Goal: Communication & Community: Ask a question

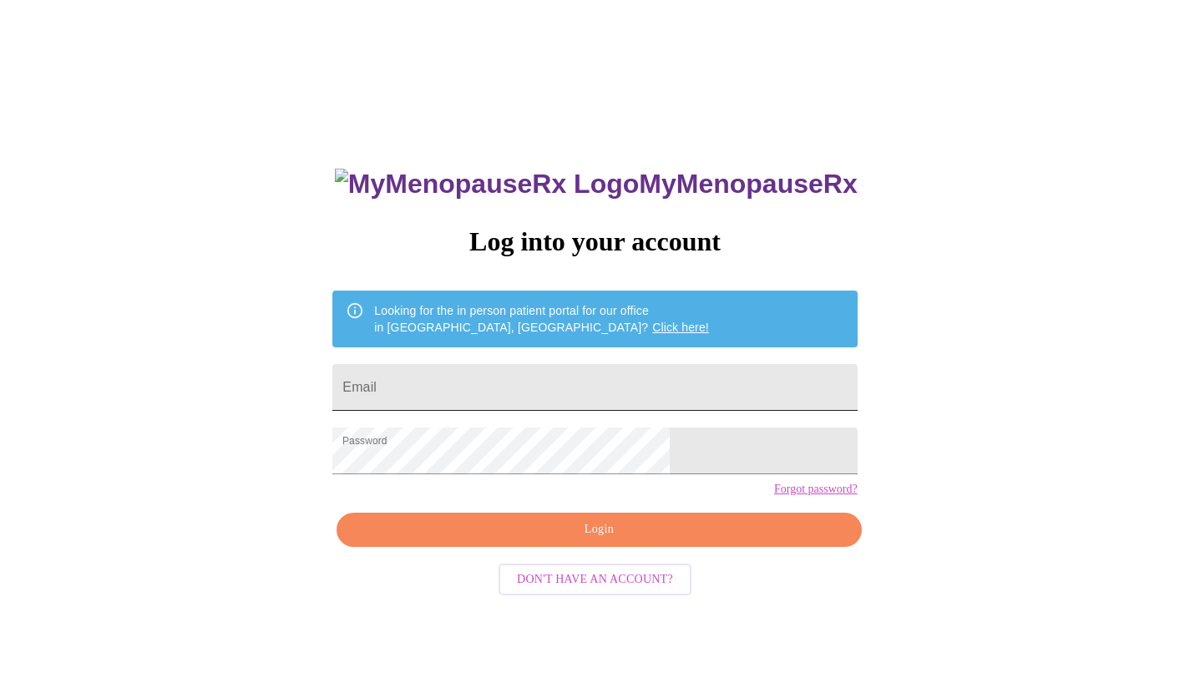
click at [529, 385] on input "Email" at bounding box center [594, 387] width 525 height 47
type input "stacyeddens@gmail.com"
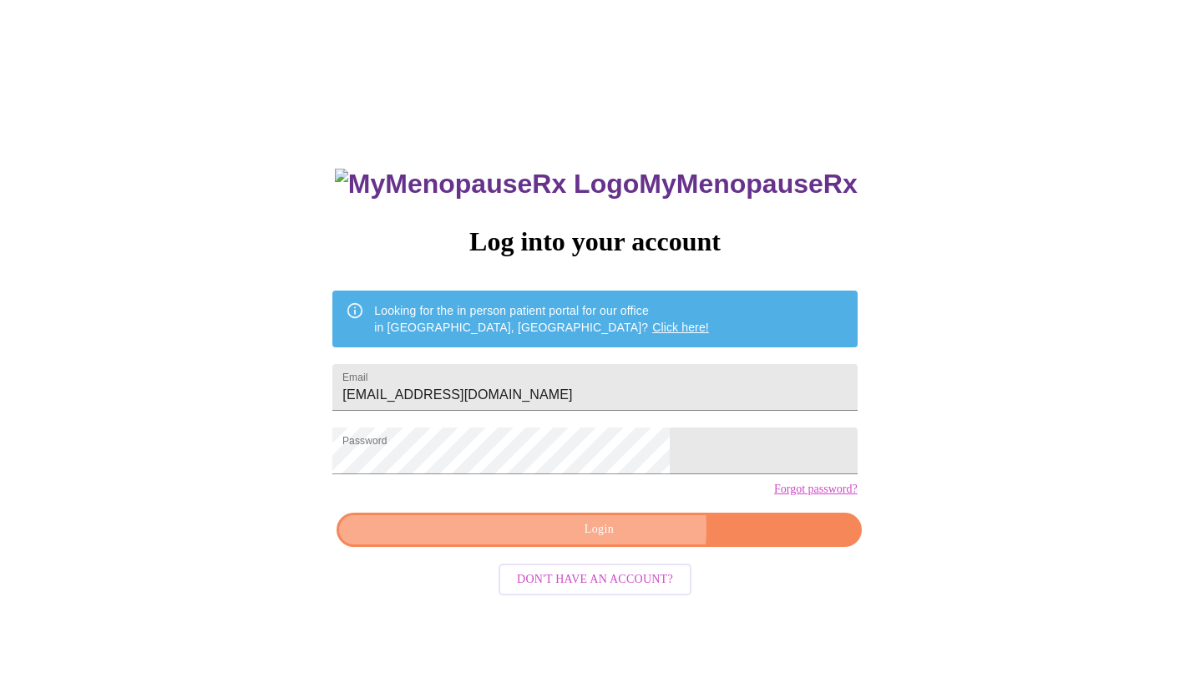
click at [615, 540] on span "Login" at bounding box center [599, 530] width 486 height 21
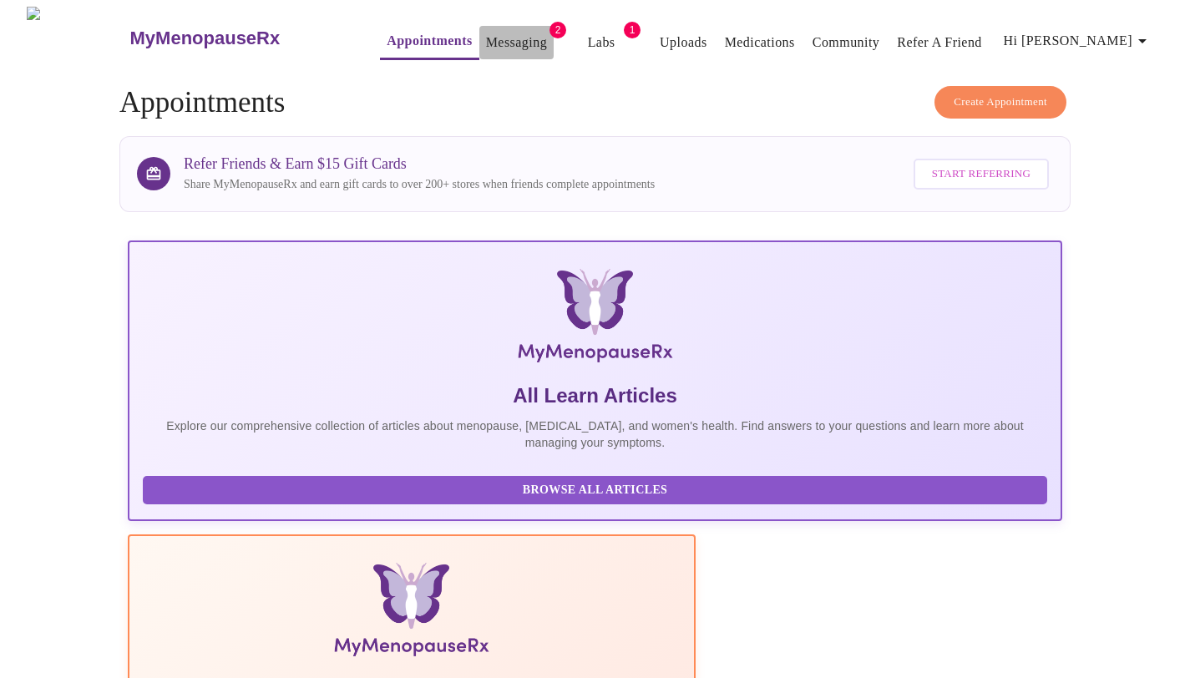
click at [491, 33] on link "Messaging" at bounding box center [516, 42] width 61 height 23
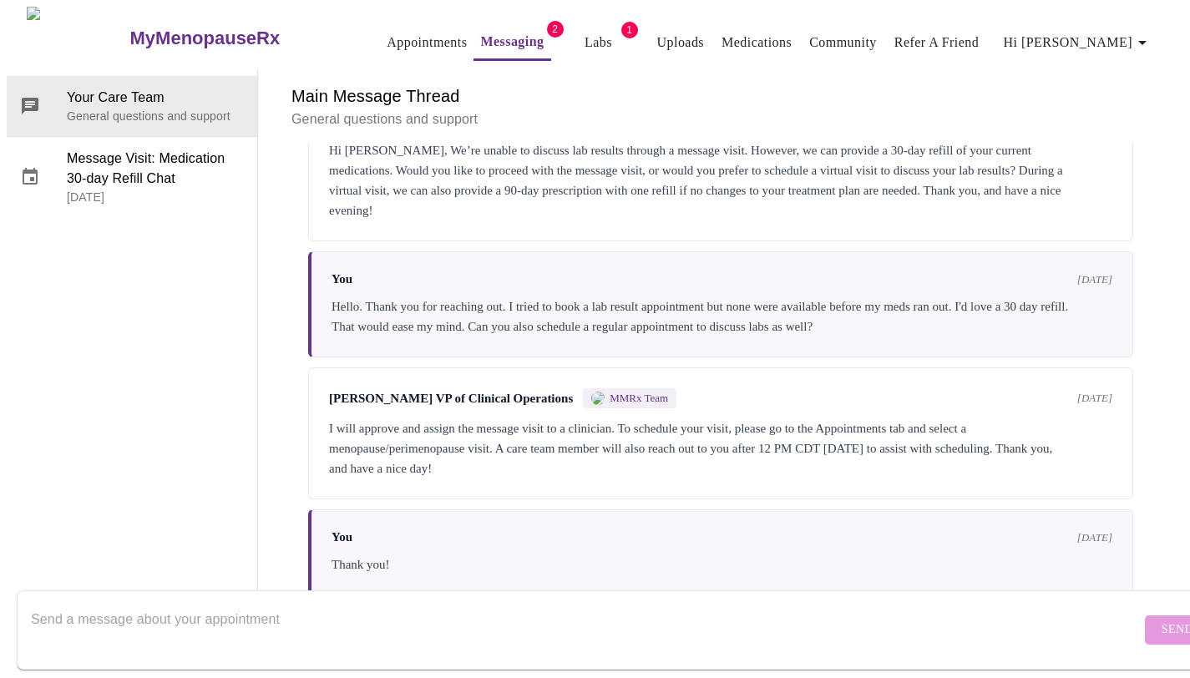
scroll to position [3597, 0]
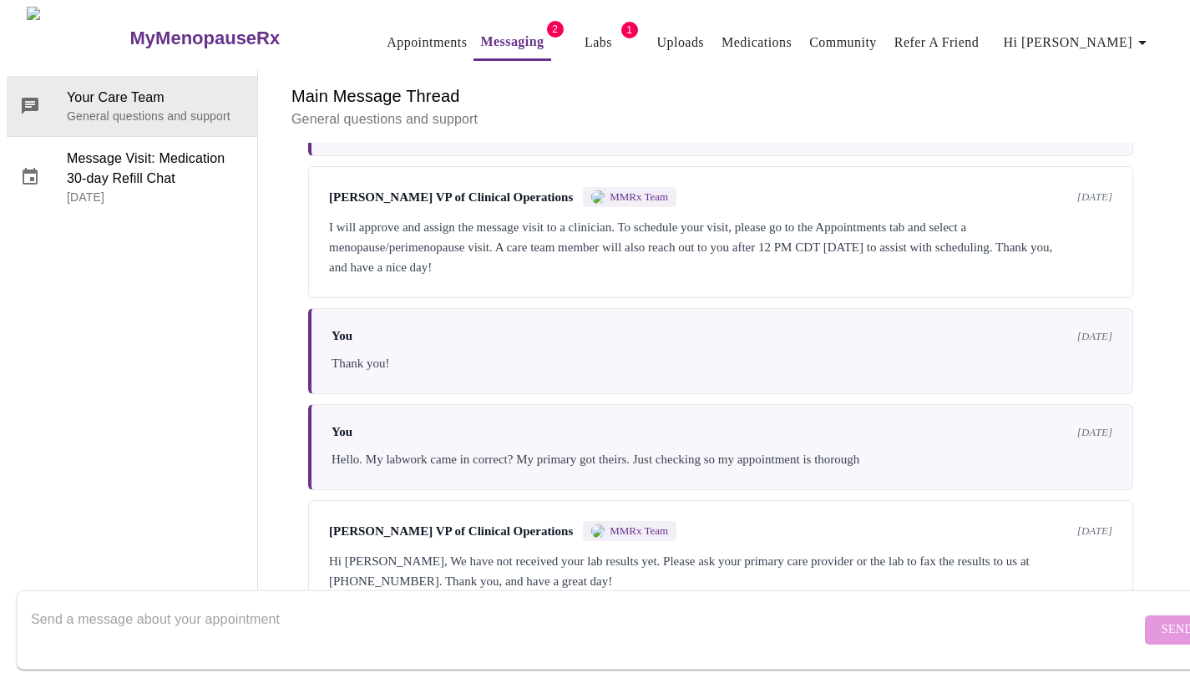
click at [406, 629] on textarea "Send a message about your appointment" at bounding box center [586, 629] width 1110 height 53
type textarea "Hello, Do you have the lab results now?"
click at [1162, 620] on span "Send" at bounding box center [1178, 630] width 32 height 21
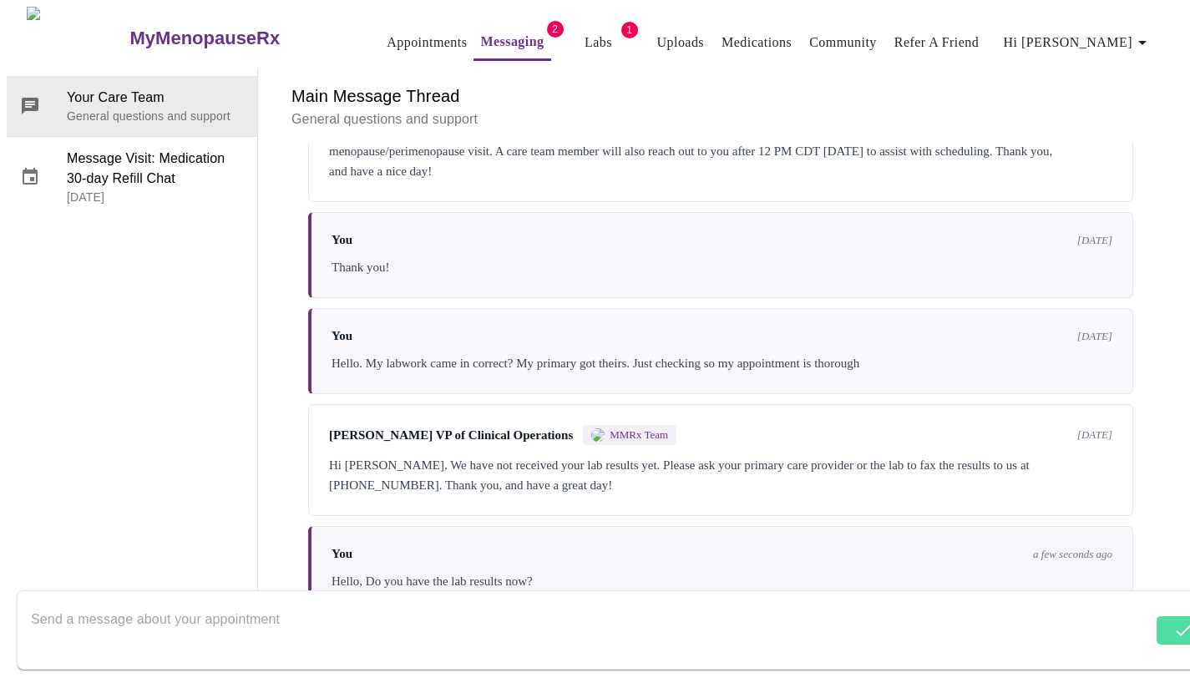
scroll to position [0, 0]
click at [585, 31] on link "Labs" at bounding box center [599, 42] width 28 height 23
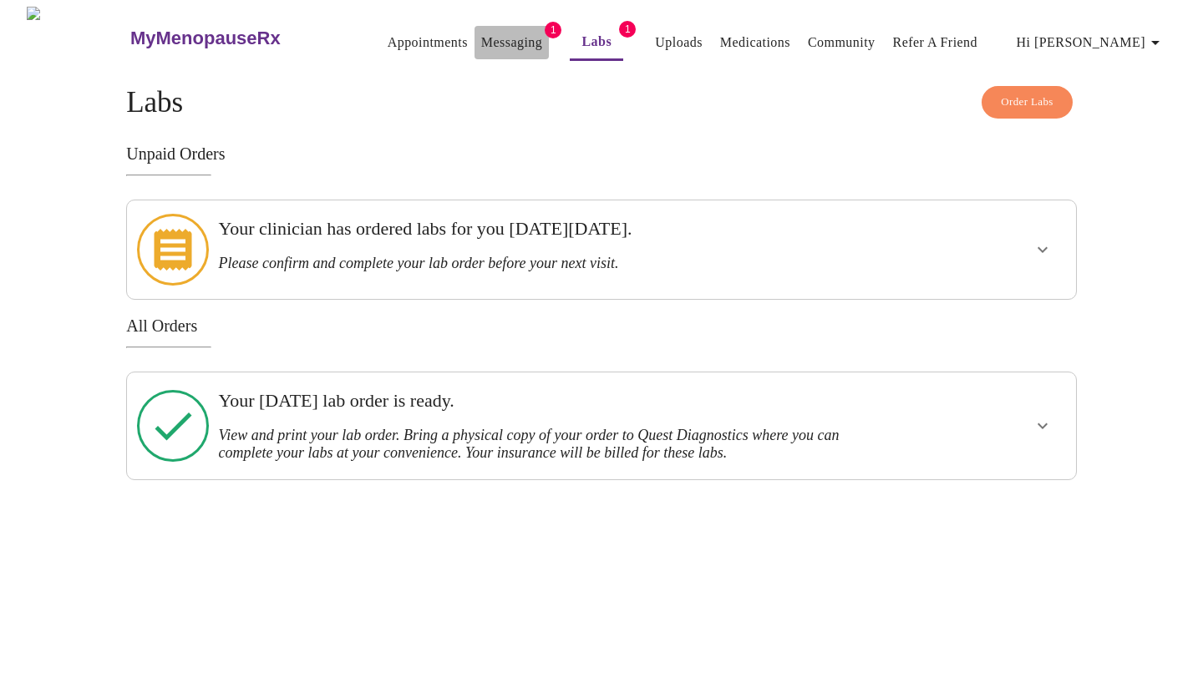
click at [489, 38] on link "Messaging" at bounding box center [511, 42] width 61 height 23
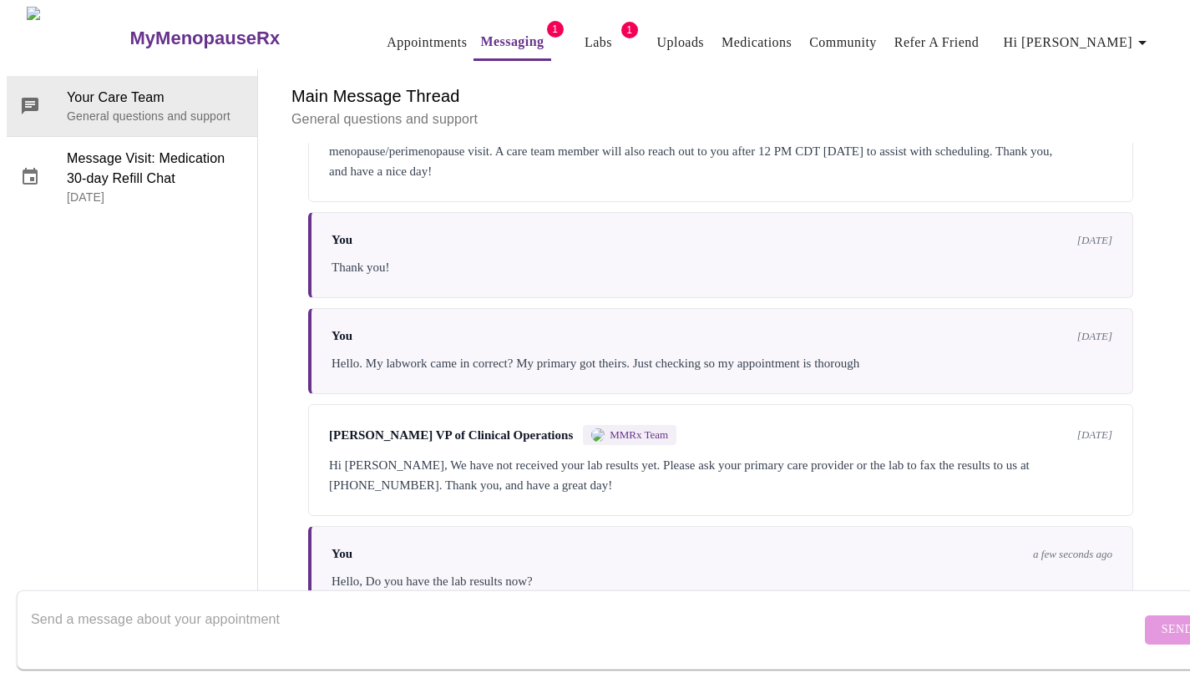
click at [387, 38] on link "Appointments" at bounding box center [427, 42] width 80 height 23
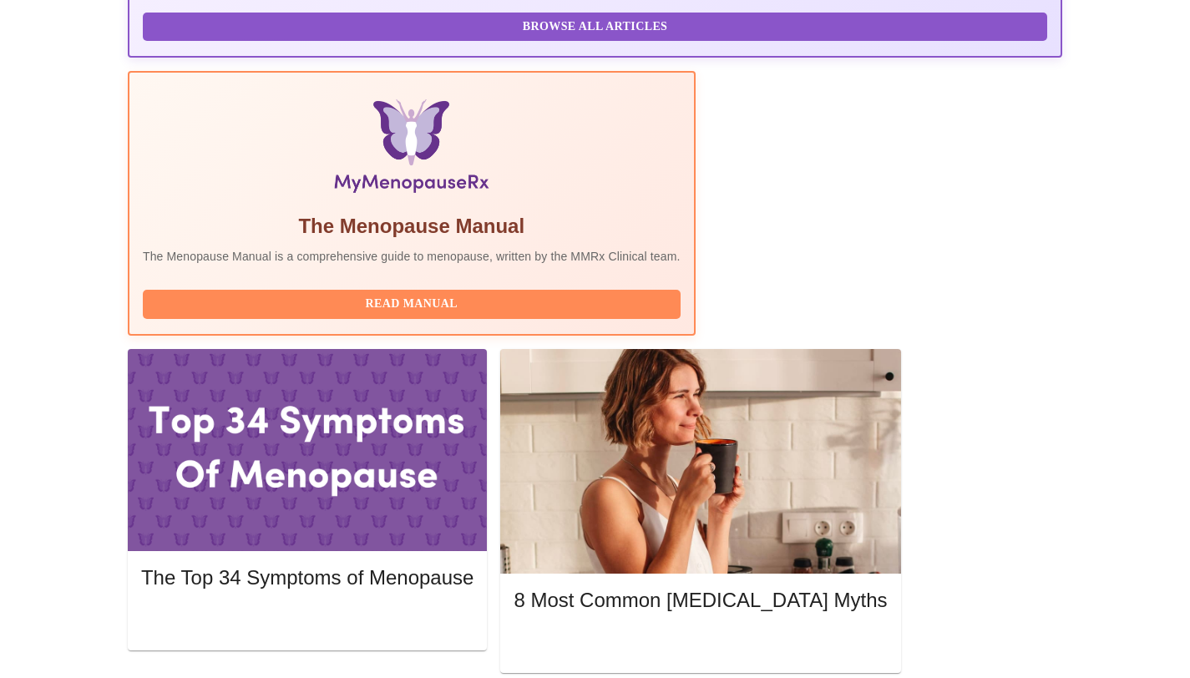
scroll to position [485, 0]
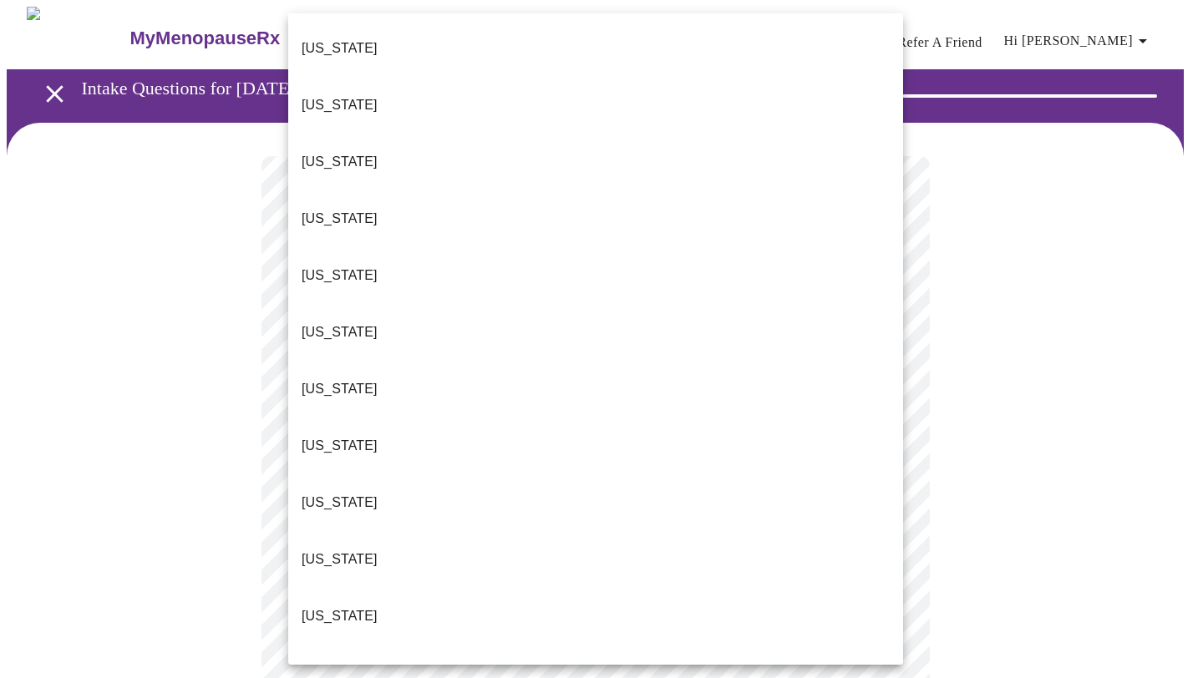
click at [346, 436] on p "Delaware" at bounding box center [340, 446] width 76 height 20
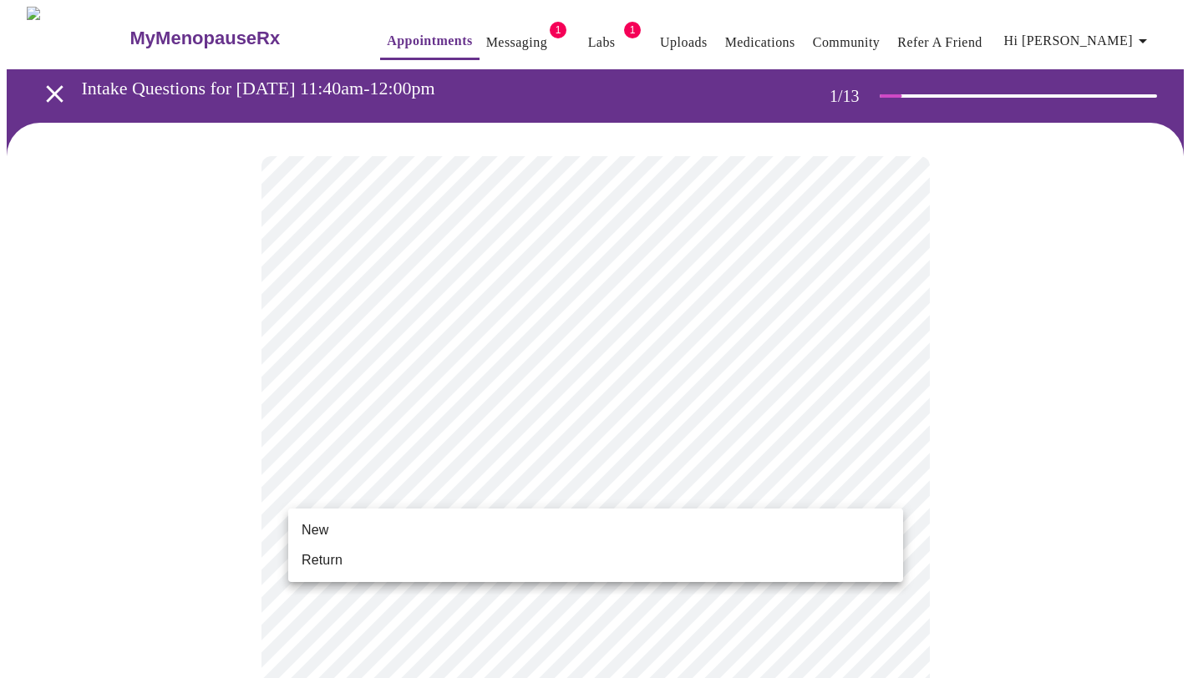
click at [353, 558] on li "Return" at bounding box center [595, 560] width 615 height 30
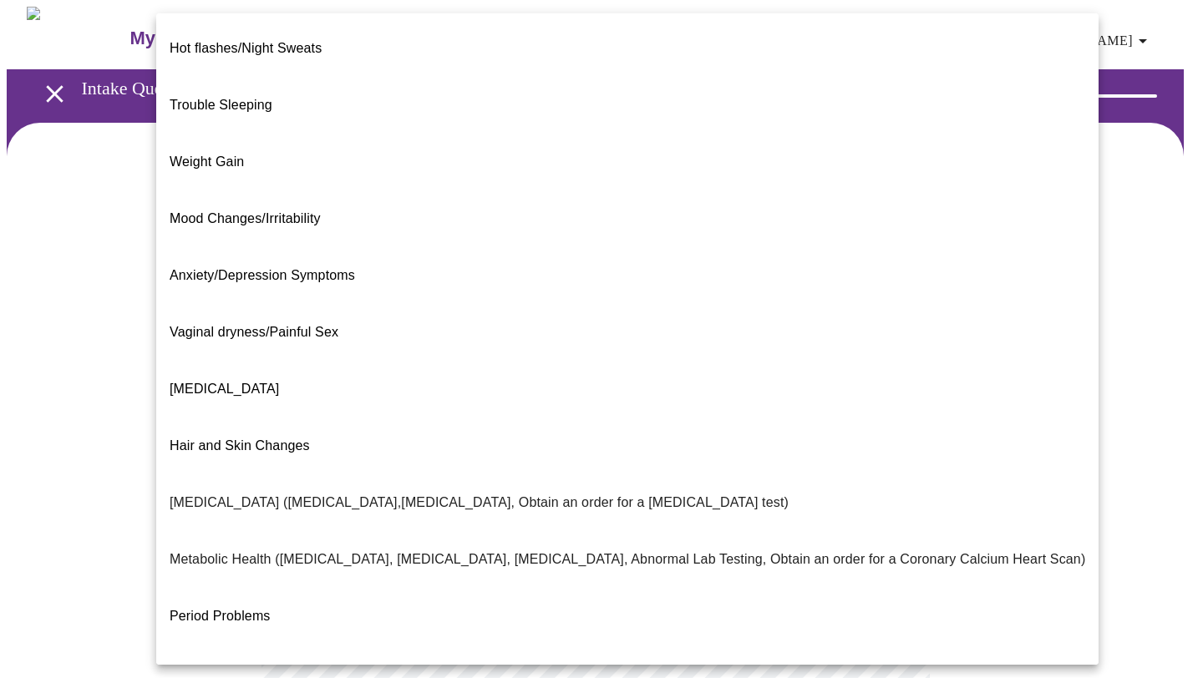
click at [619, 340] on body "MyMenopauseRx Appointments Messaging 1 Labs 1 Uploads Medications Community Ref…" at bounding box center [601, 509] width 1189 height 1004
click at [203, 382] on span "Decreased libido" at bounding box center [224, 389] width 109 height 14
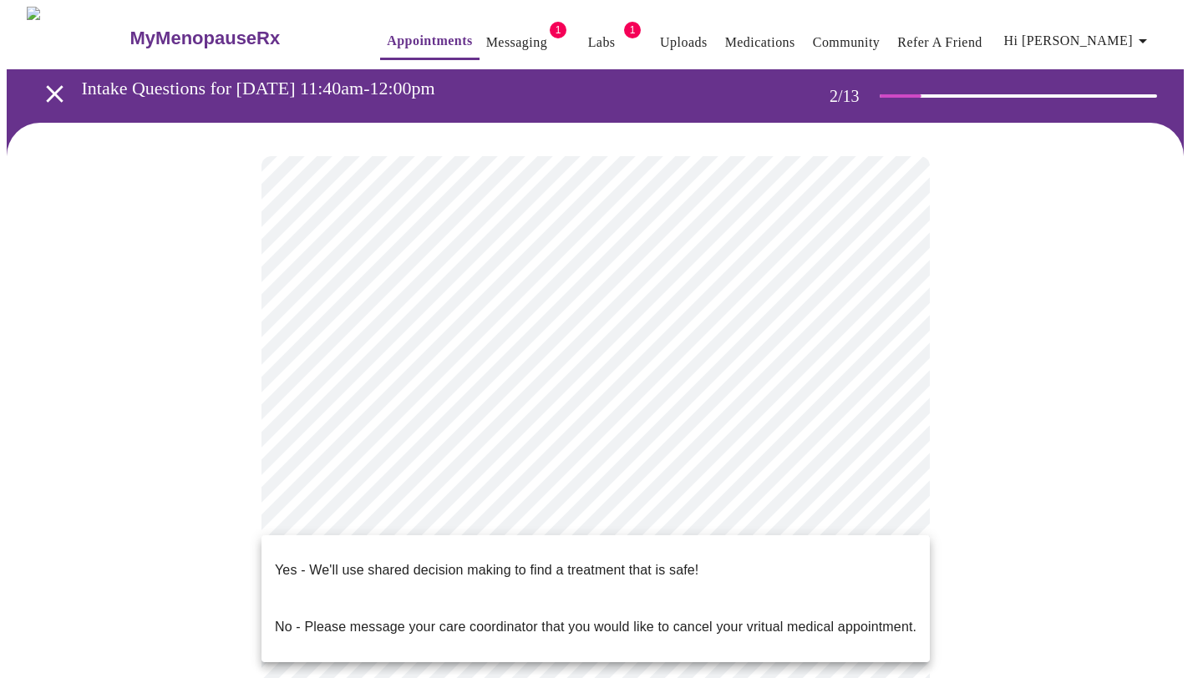
click at [500, 515] on body "MyMenopauseRx Appointments Messaging 1 Labs 1 Uploads Medications Community Ref…" at bounding box center [601, 504] width 1189 height 994
click at [442, 560] on p "Yes - We'll use shared decision making to find a treatment that is safe!" at bounding box center [487, 570] width 424 height 20
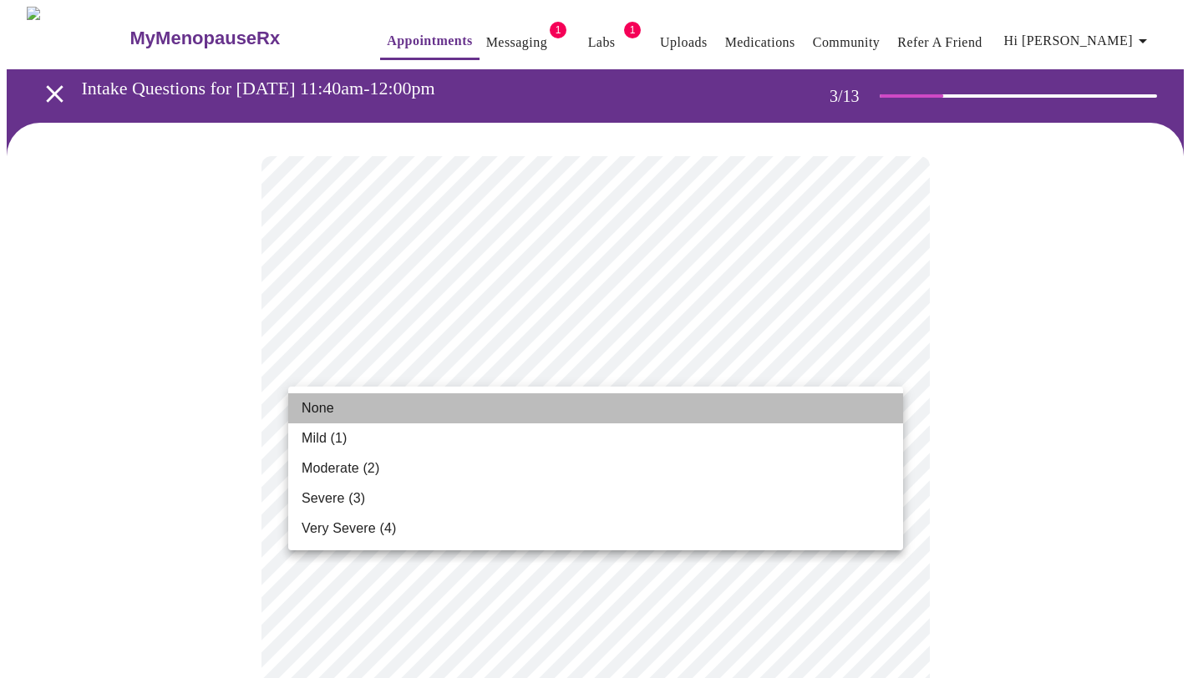
click at [396, 410] on li "None" at bounding box center [595, 408] width 615 height 30
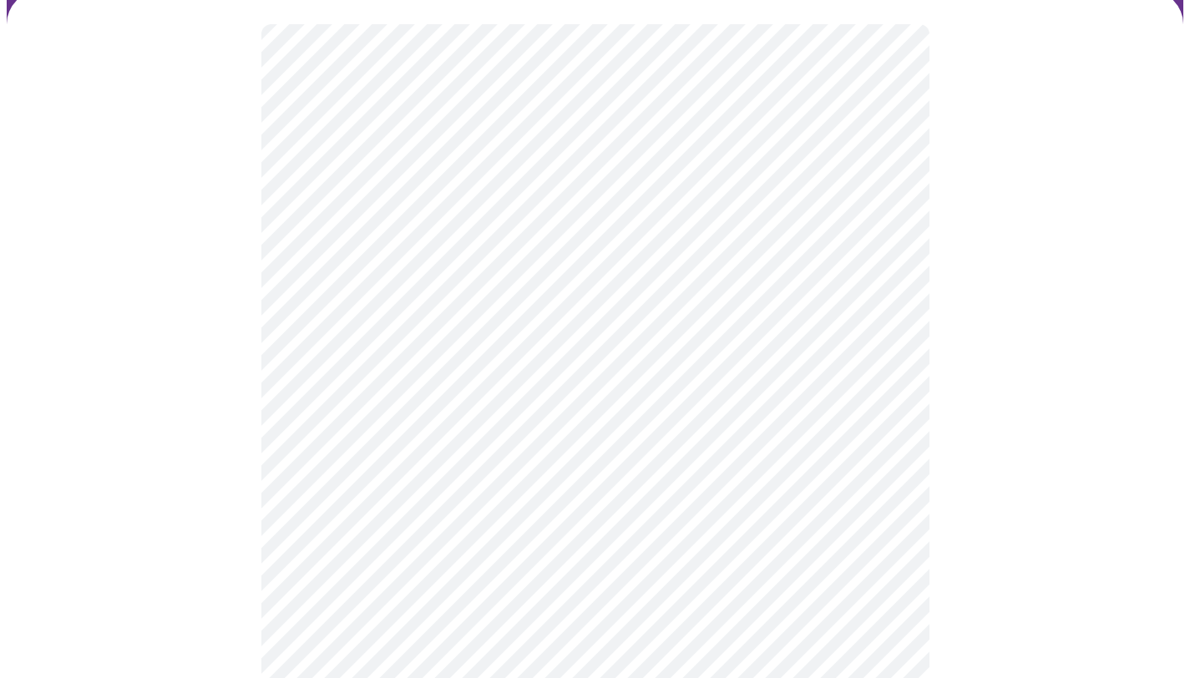
scroll to position [146, 0]
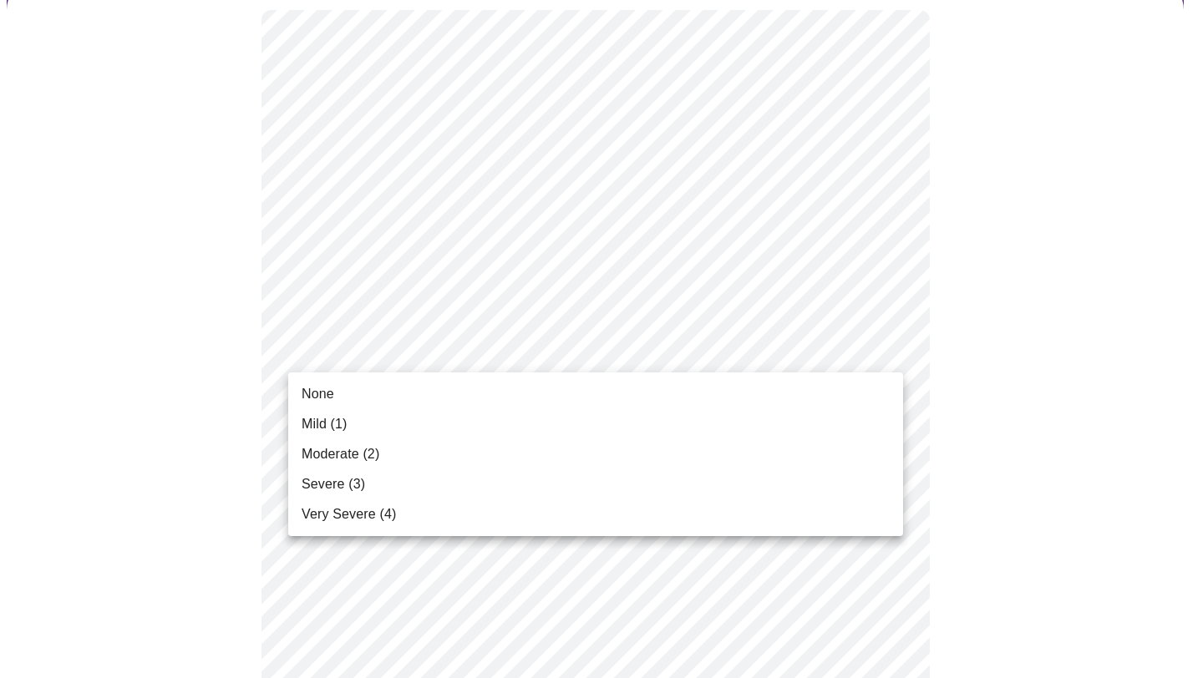
click at [488, 403] on li "None" at bounding box center [595, 394] width 615 height 30
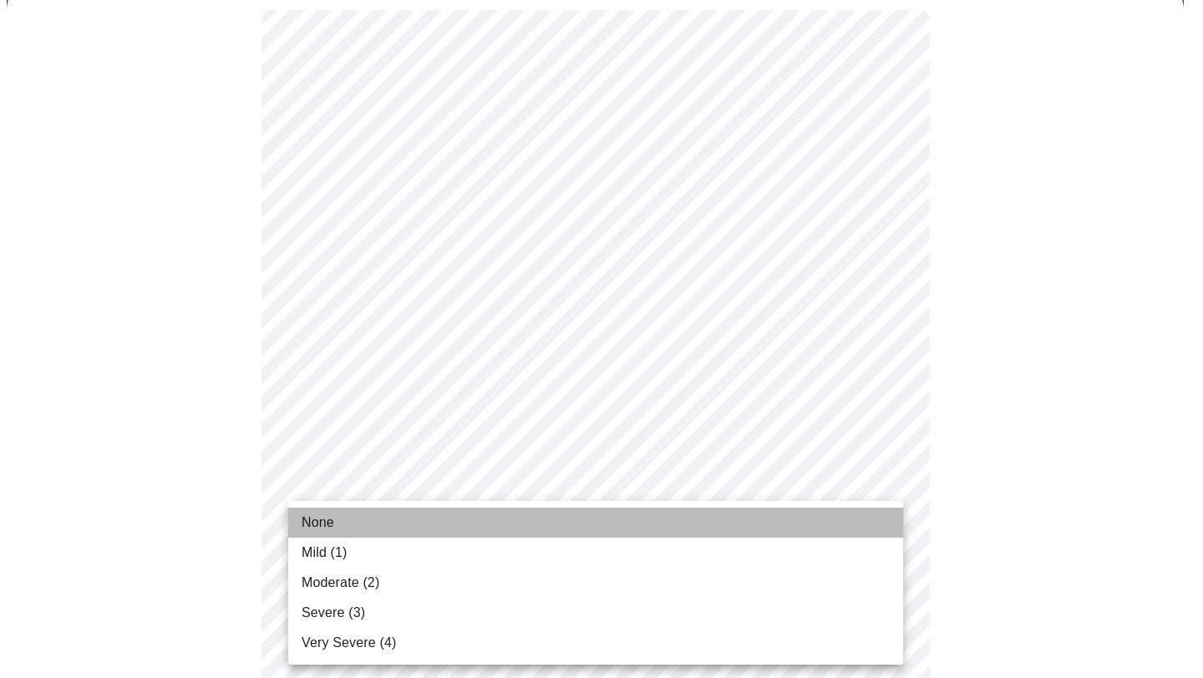
click at [495, 525] on li "None" at bounding box center [595, 523] width 615 height 30
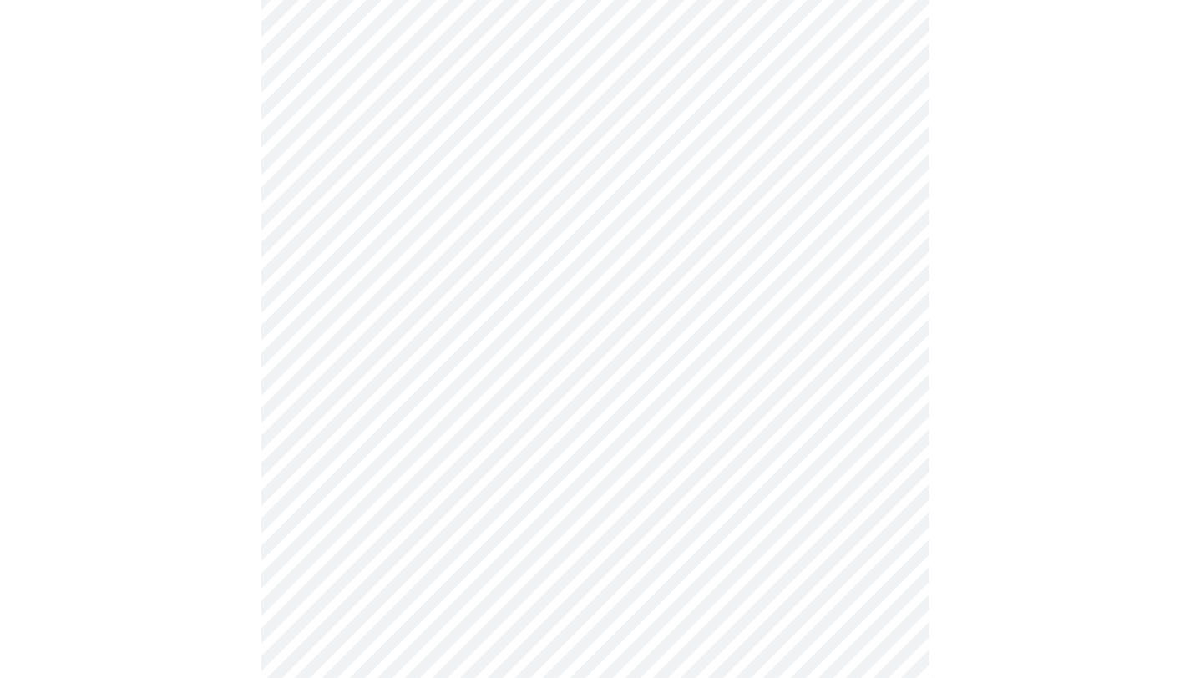
scroll to position [462, 0]
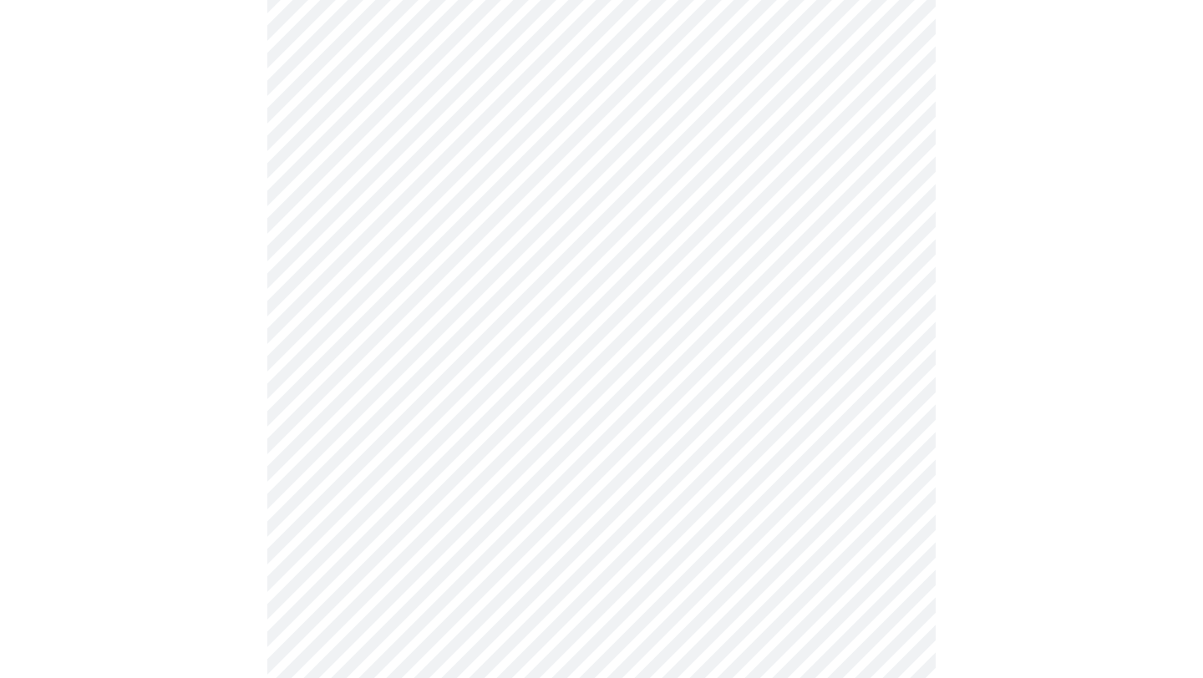
click at [624, 303] on body "MyMenopauseRx Appointments Messaging 1 Labs 1 Uploads Medications Community Ref…" at bounding box center [601, 621] width 1189 height 2152
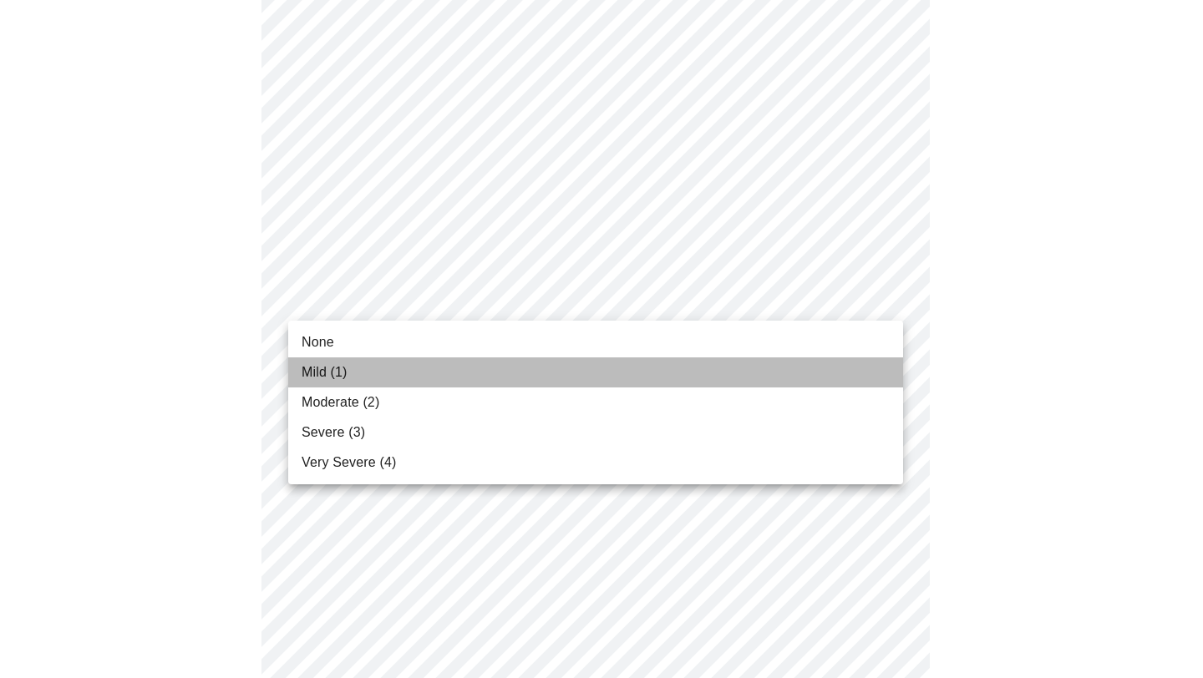
click at [423, 370] on li "Mild (1)" at bounding box center [595, 373] width 615 height 30
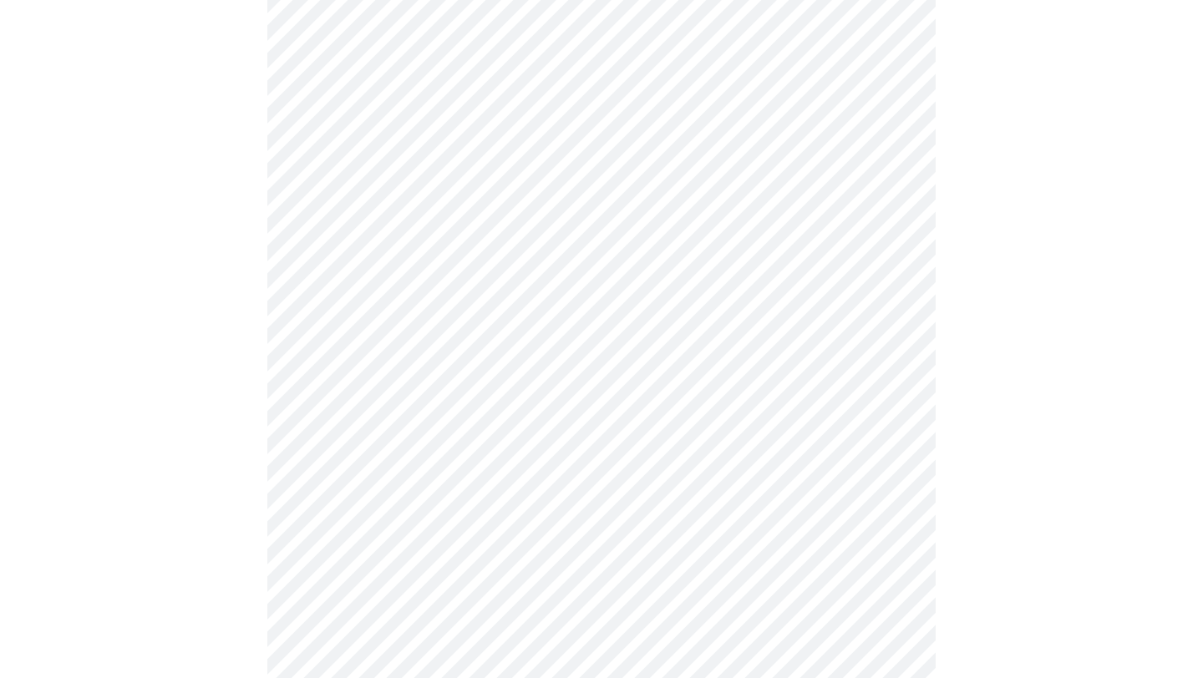
click at [784, 402] on body "MyMenopauseRx Appointments Messaging 1 Labs 1 Uploads Medications Community Ref…" at bounding box center [601, 609] width 1189 height 2128
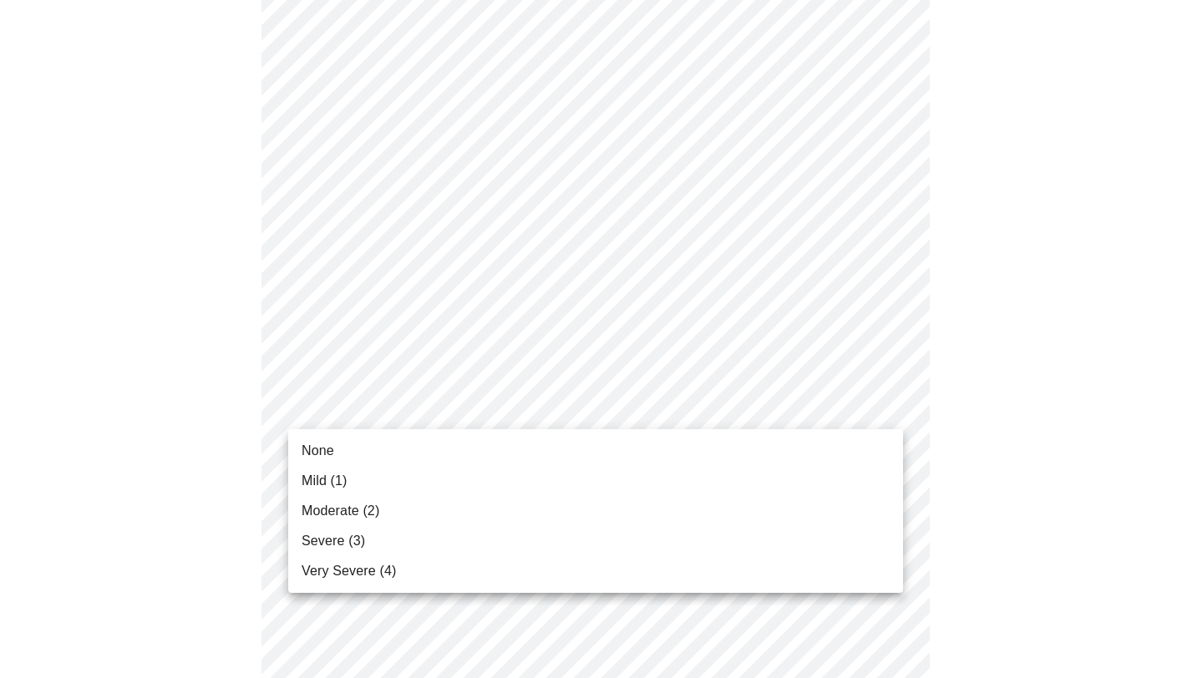
click at [455, 493] on li "Mild (1)" at bounding box center [595, 481] width 615 height 30
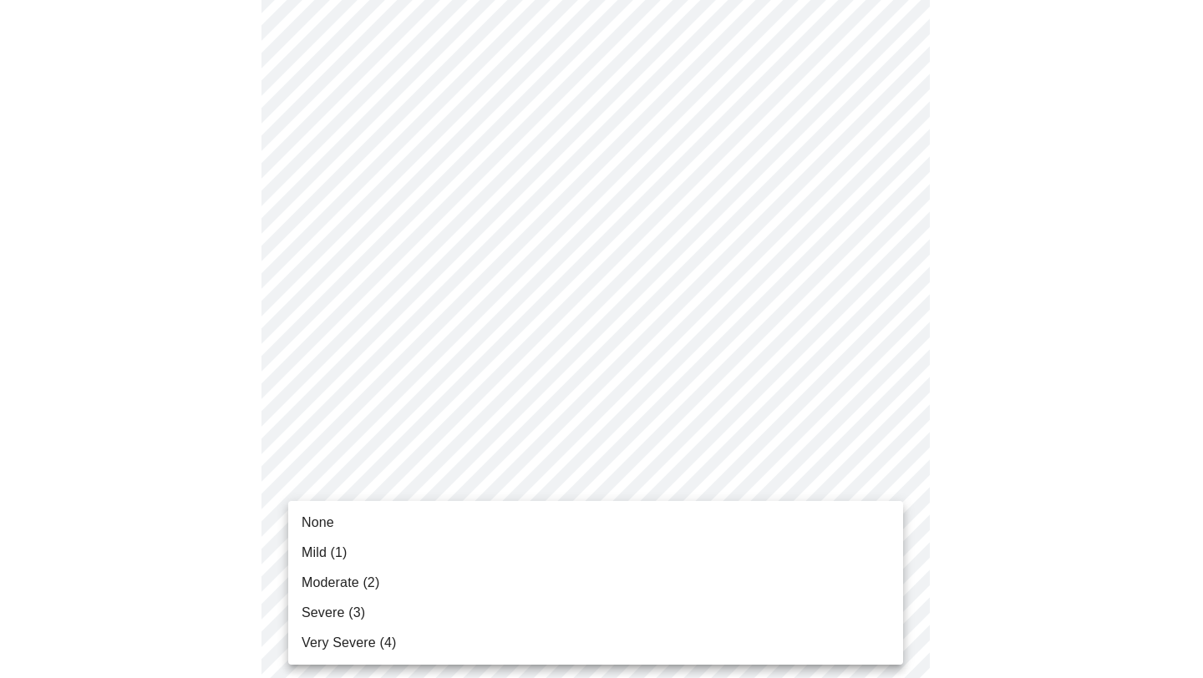
click at [763, 511] on body "MyMenopauseRx Appointments Messaging 1 Labs 1 Uploads Medications Community Ref…" at bounding box center [601, 597] width 1189 height 2105
click at [403, 546] on li "Mild (1)" at bounding box center [595, 553] width 615 height 30
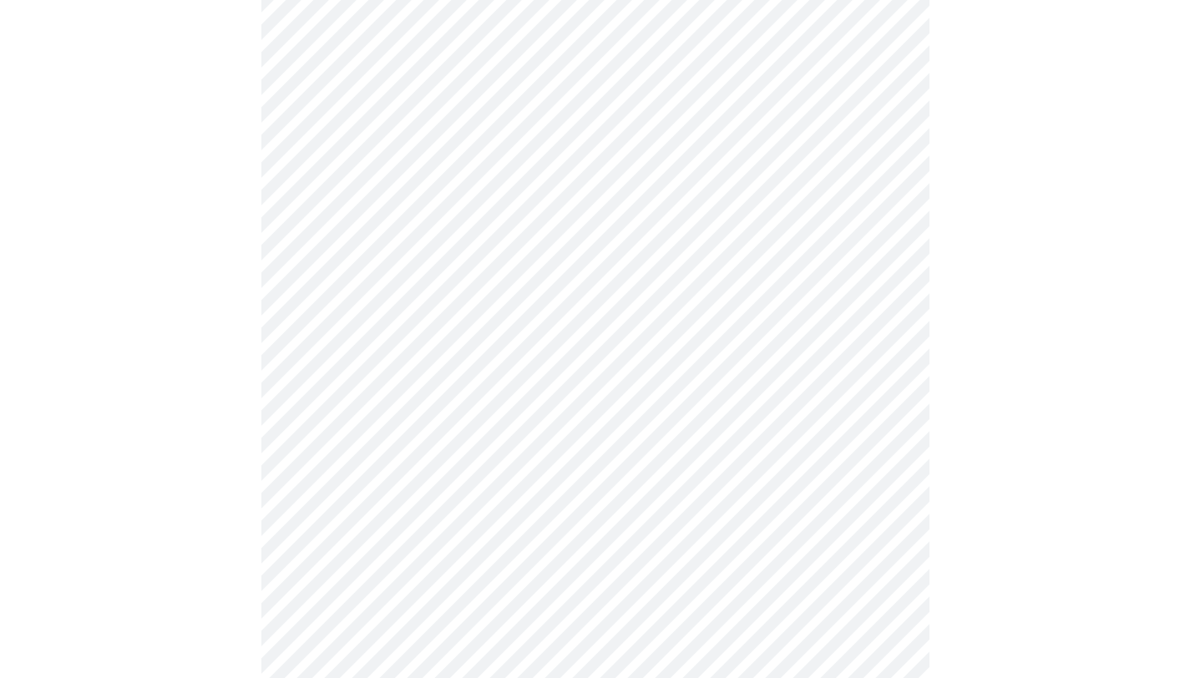
scroll to position [825, 0]
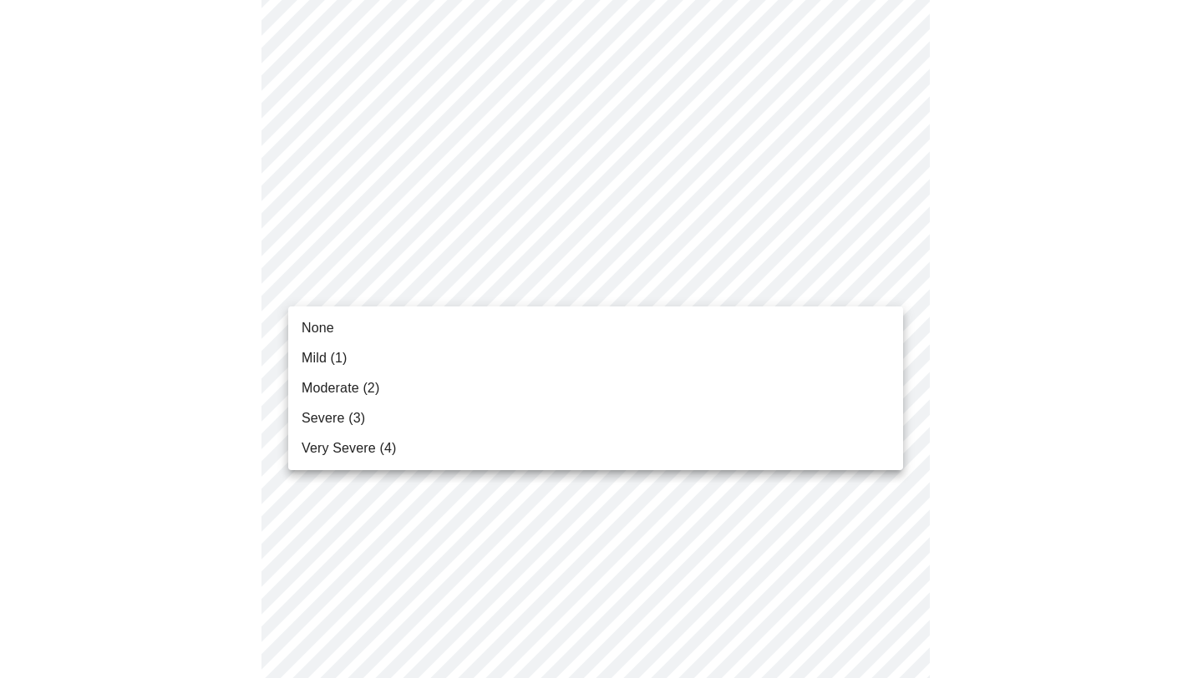
click at [584, 276] on body "MyMenopauseRx Appointments Messaging 1 Labs 1 Uploads Medications Community Ref…" at bounding box center [601, 222] width 1189 height 2082
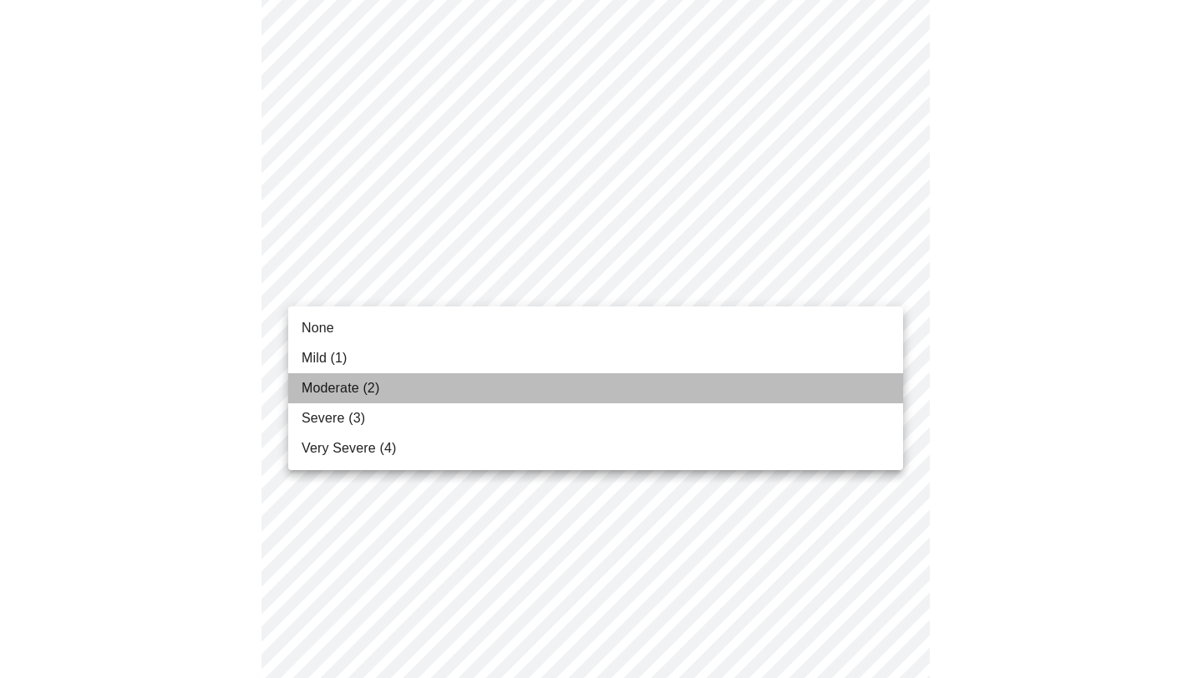
click at [368, 373] on li "Moderate (2)" at bounding box center [595, 388] width 615 height 30
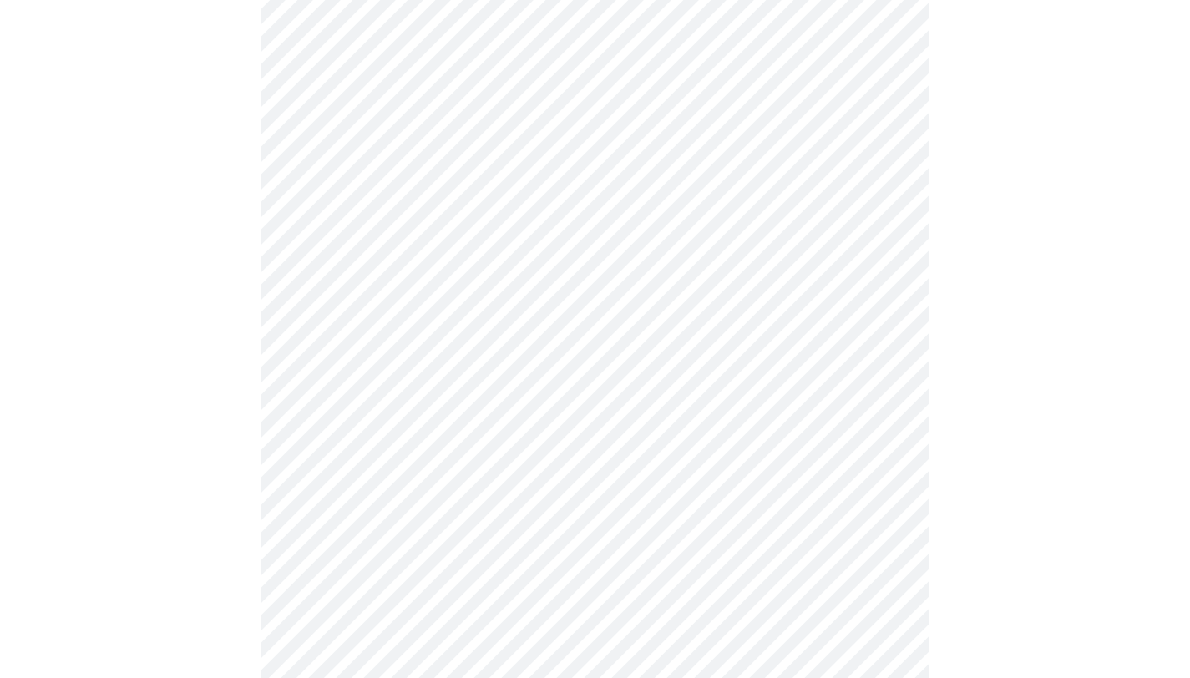
scroll to position [1048, 0]
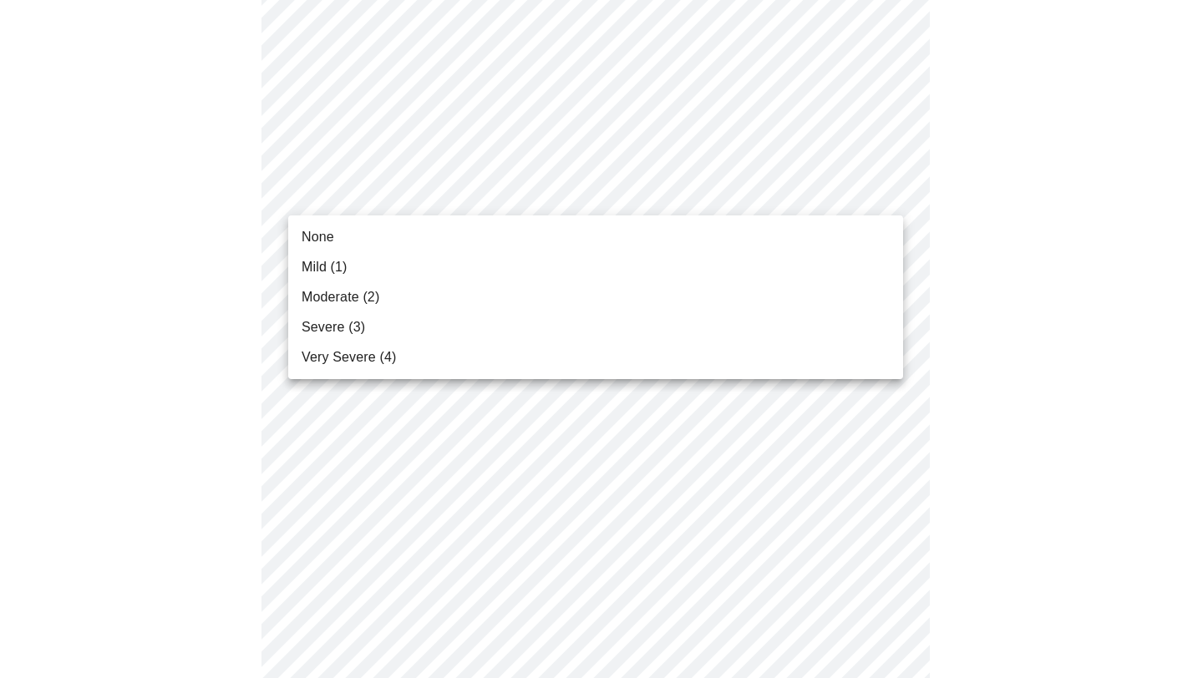
click at [381, 329] on li "Severe (3)" at bounding box center [595, 327] width 615 height 30
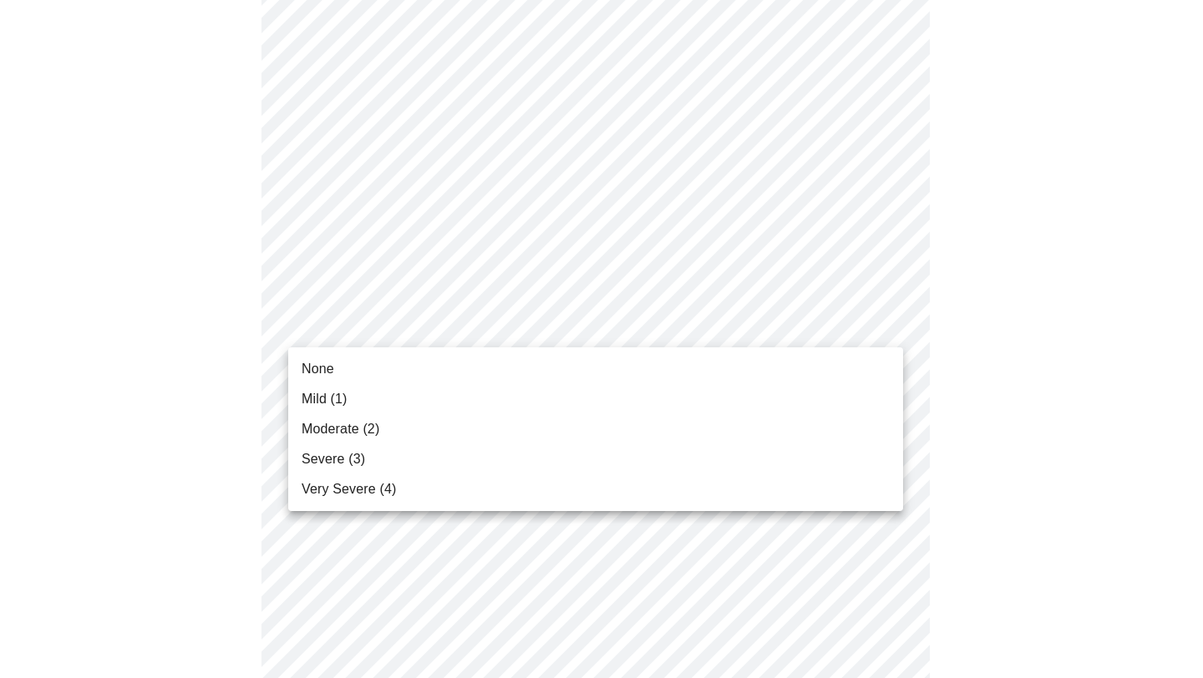
click at [330, 422] on span "Moderate (2)" at bounding box center [341, 429] width 78 height 20
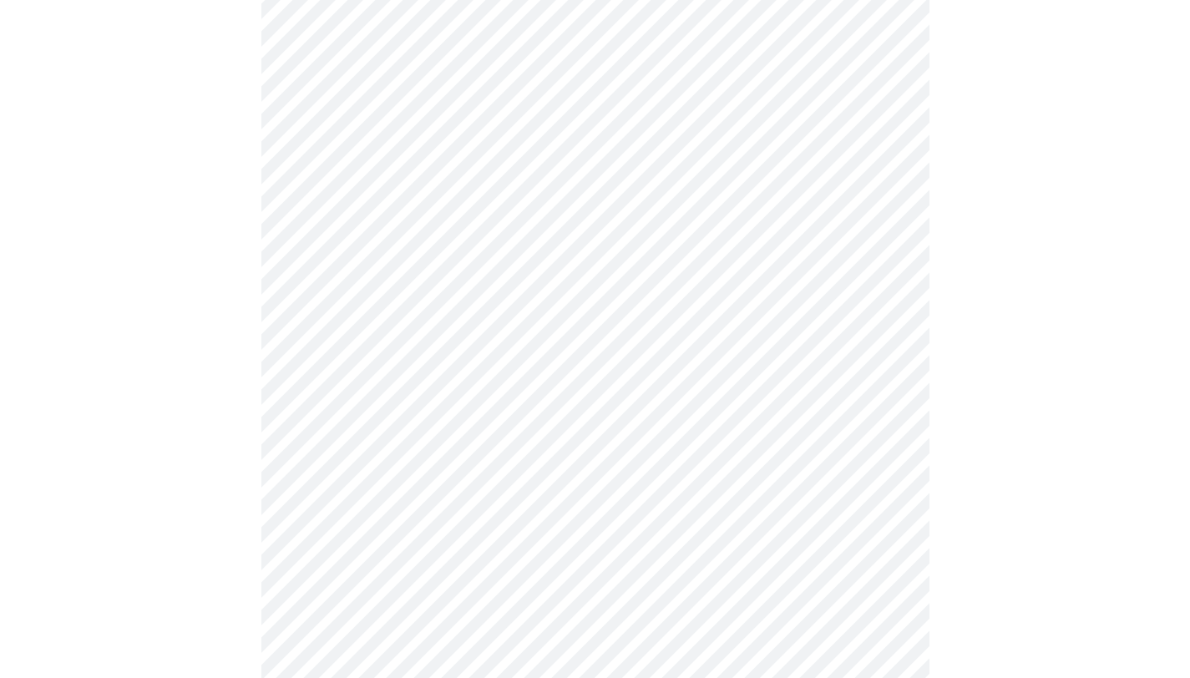
scroll to position [1143, 0]
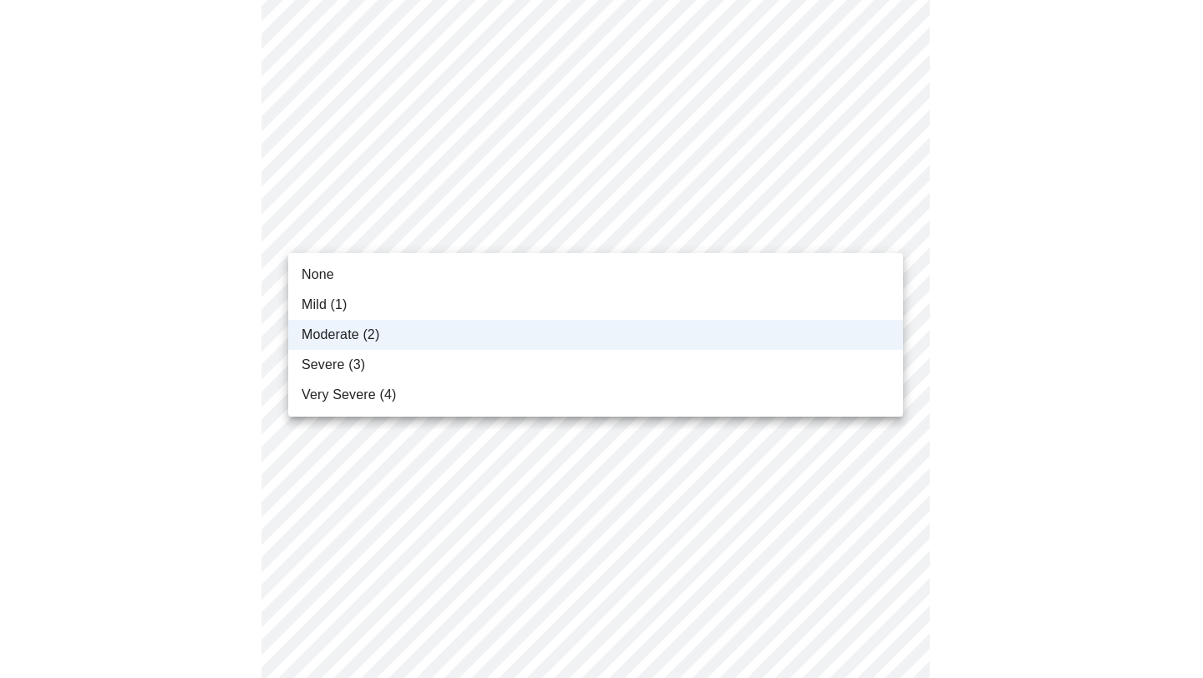
click at [449, 296] on li "Mild (1)" at bounding box center [595, 305] width 615 height 30
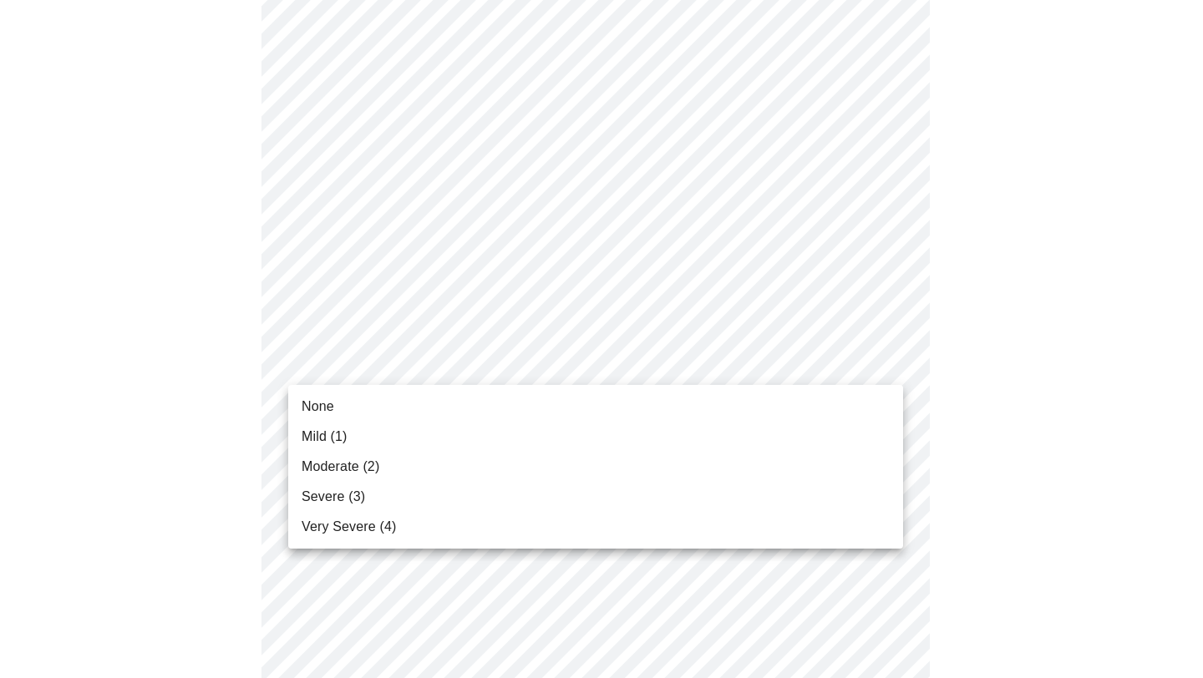
click at [354, 459] on span "Moderate (2)" at bounding box center [341, 467] width 78 height 20
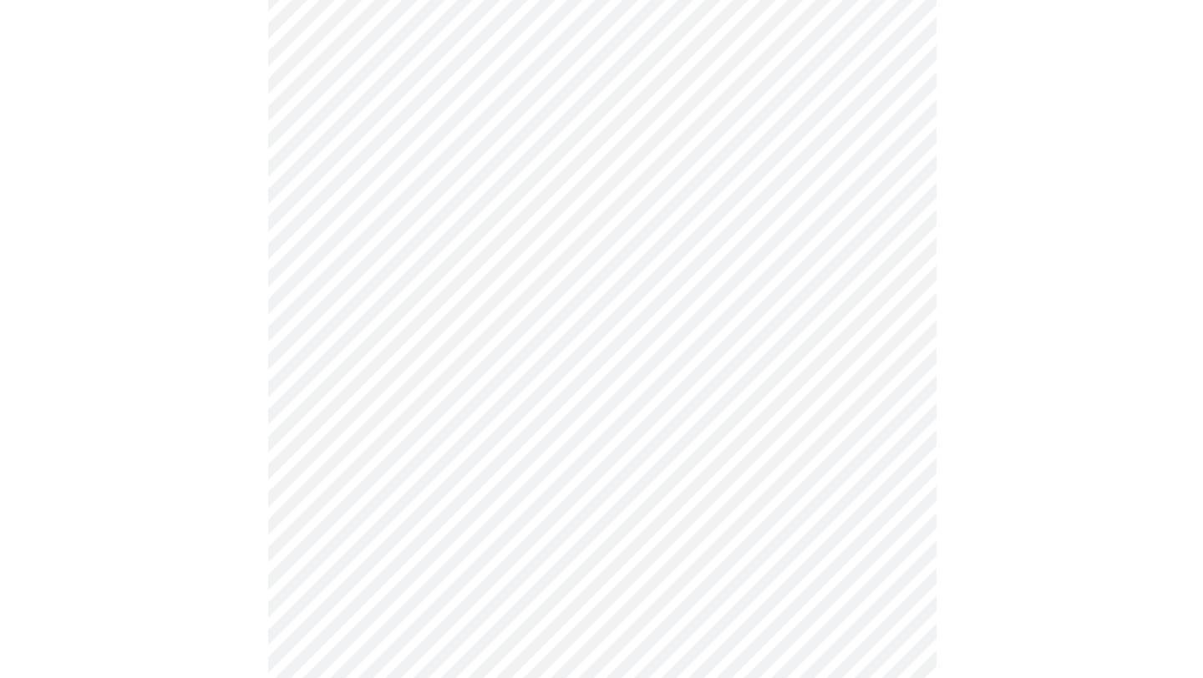
scroll to position [1310, 0]
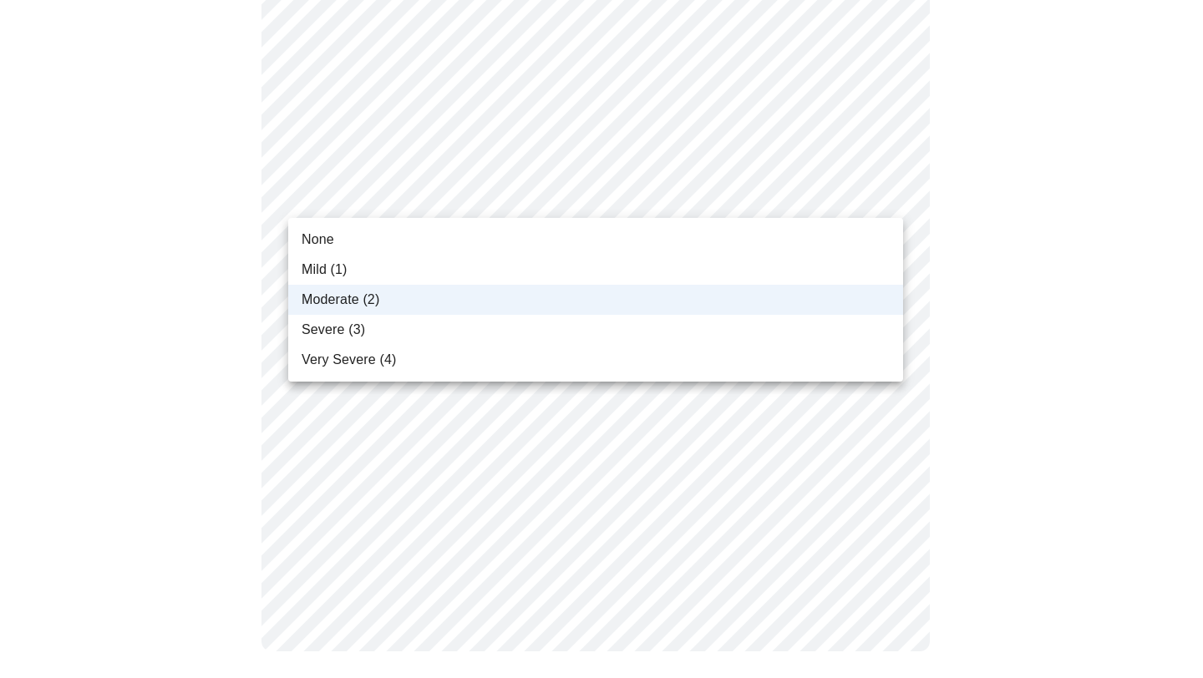
click at [347, 262] on span "Mild (1)" at bounding box center [325, 270] width 46 height 20
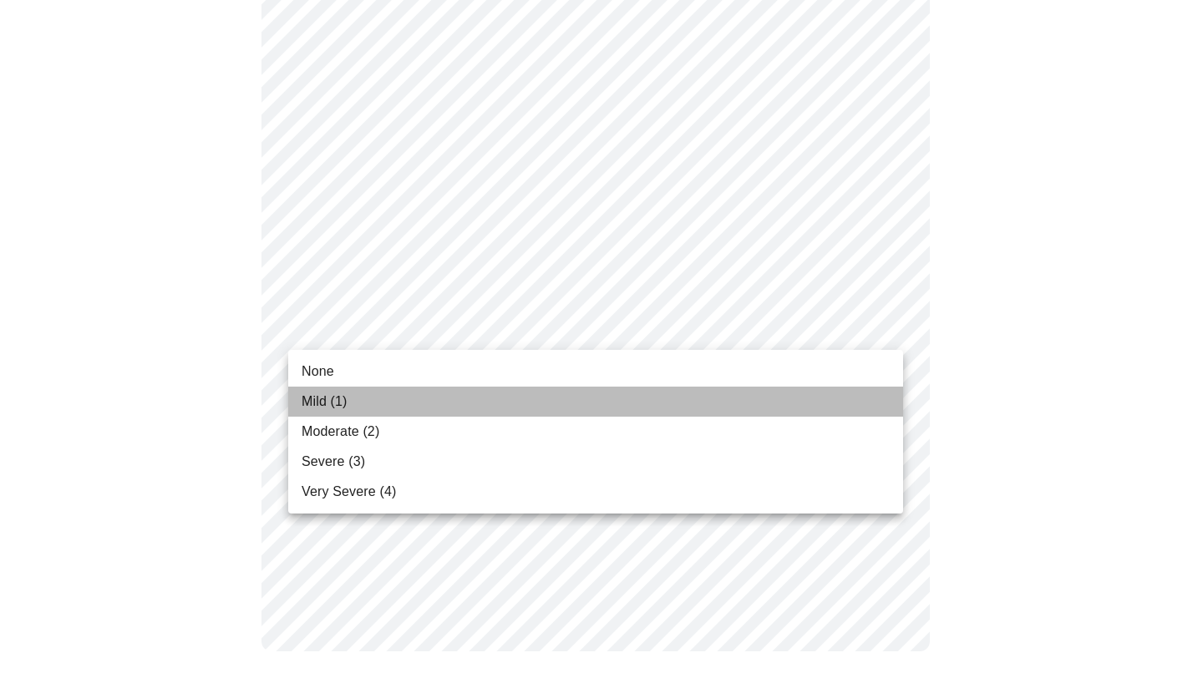
click at [335, 401] on span "Mild (1)" at bounding box center [325, 402] width 46 height 20
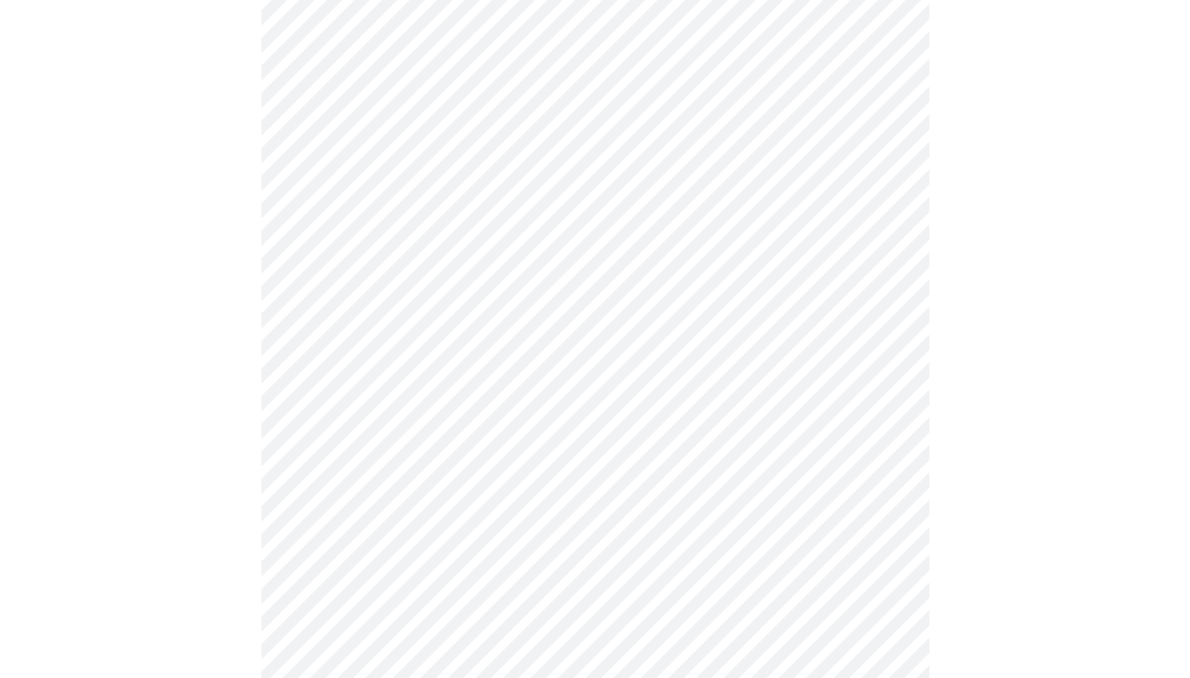
scroll to position [662, 0]
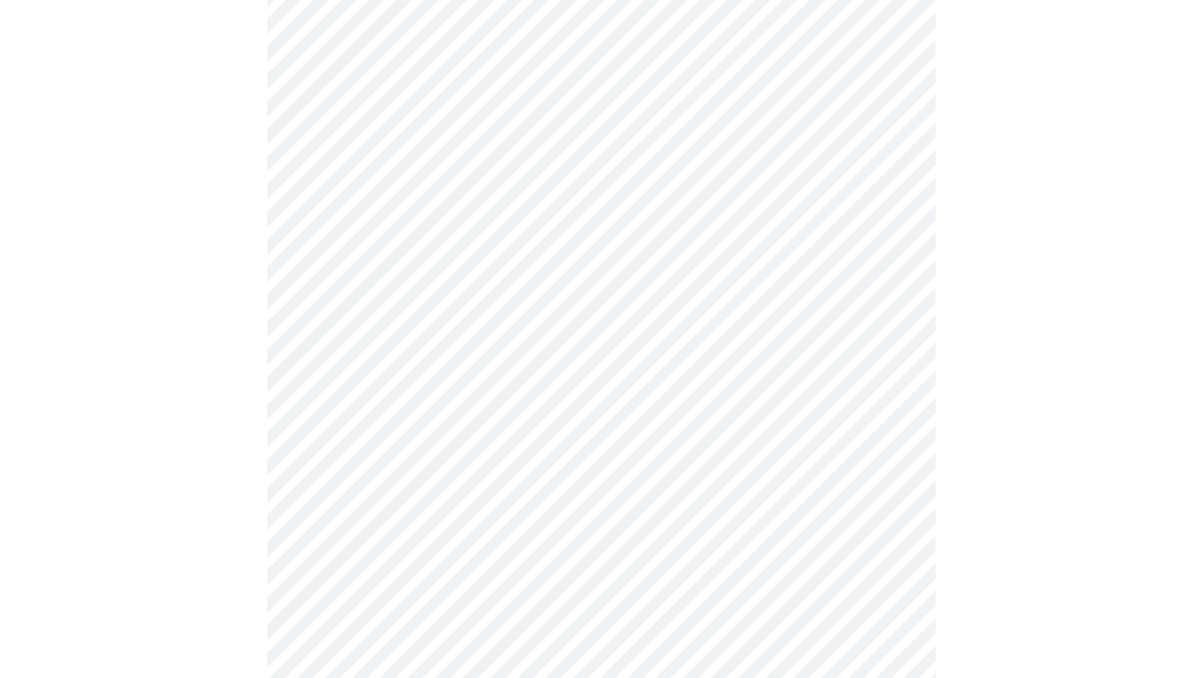
click at [839, 301] on body "MyMenopauseRx Appointments Messaging 1 Labs 1 Uploads Medications Community Ref…" at bounding box center [601, 135] width 1189 height 1581
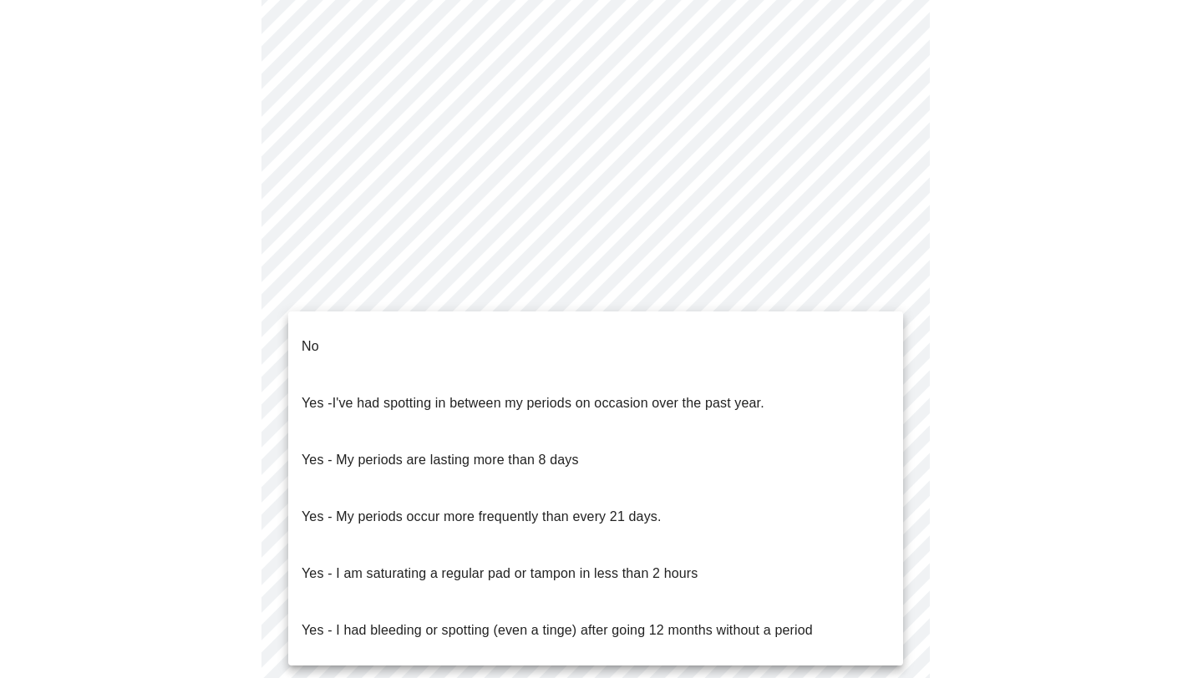
click at [586, 335] on li "No" at bounding box center [595, 346] width 615 height 57
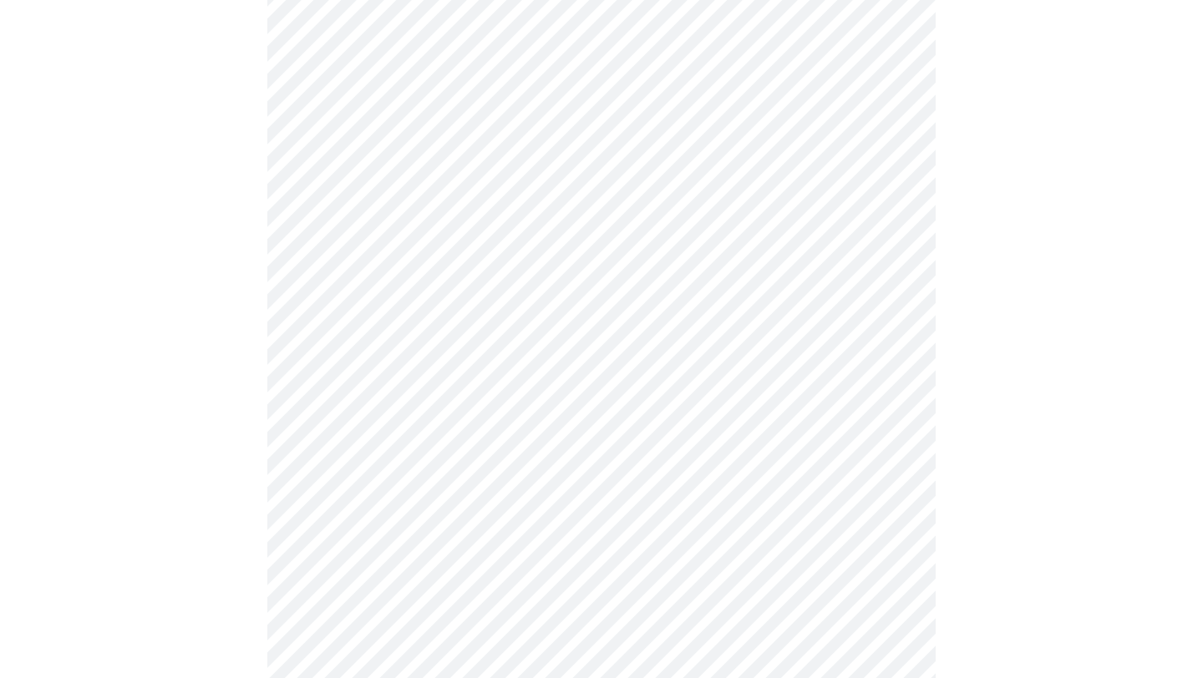
click at [556, 420] on body "MyMenopauseRx Appointments Messaging 1 Labs 1 Uploads Medications Community Ref…" at bounding box center [601, 130] width 1189 height 1571
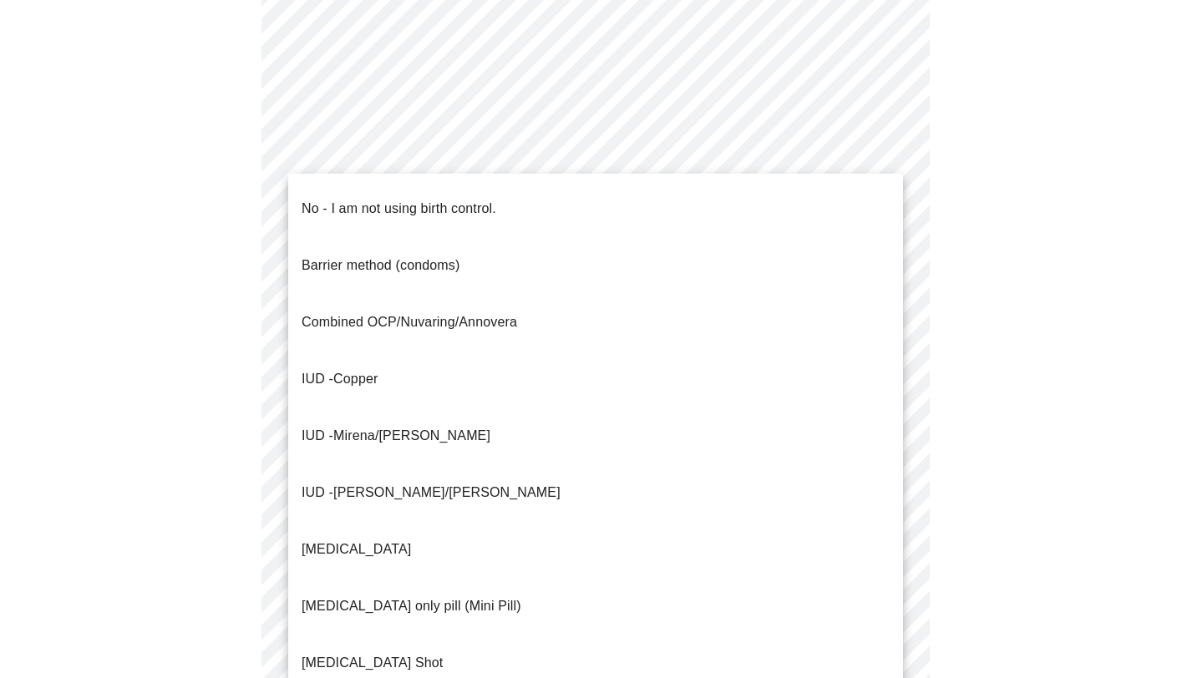
click at [450, 199] on p "No - I am not using birth control." at bounding box center [399, 209] width 195 height 20
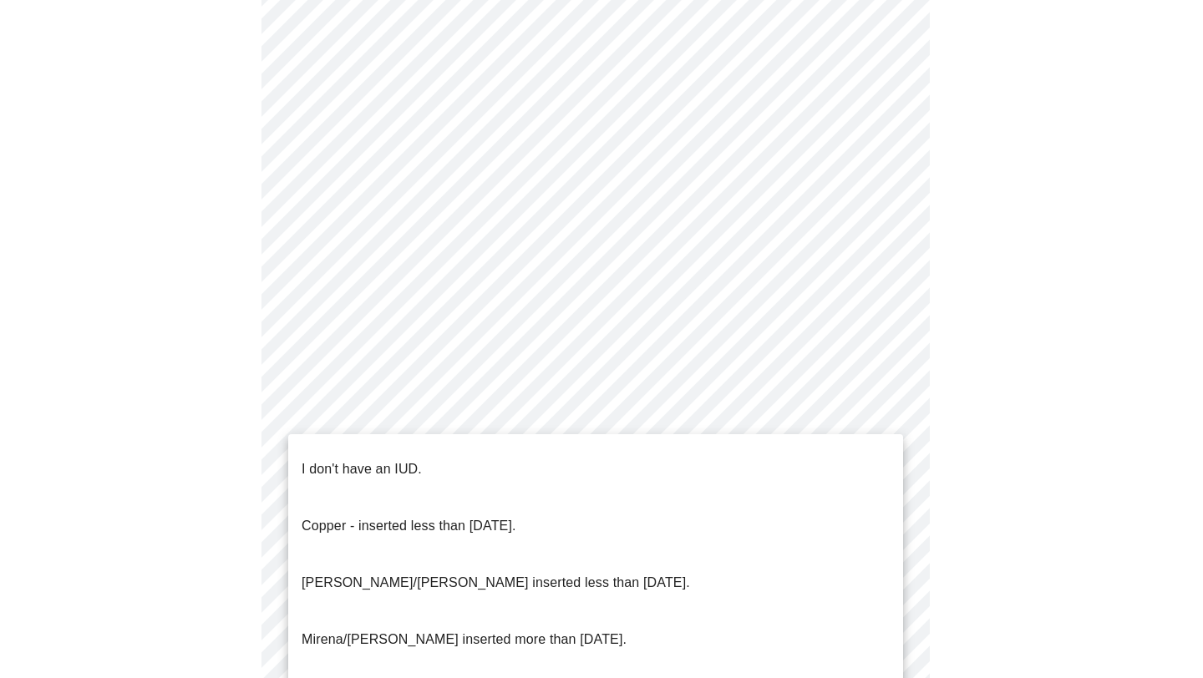
click at [438, 531] on body "MyMenopauseRx Appointments Messaging 1 Labs 1 Uploads Medications Community Ref…" at bounding box center [601, 125] width 1189 height 1561
click at [383, 459] on p "I don't have an IUD." at bounding box center [362, 469] width 120 height 20
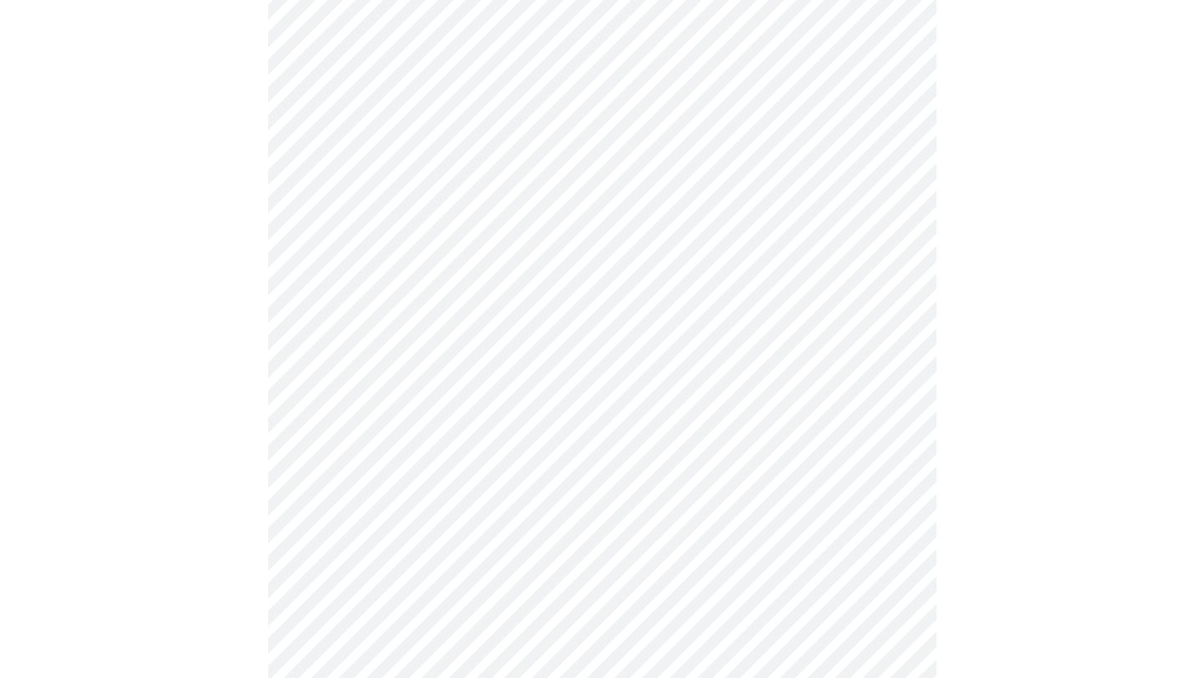
scroll to position [873, 0]
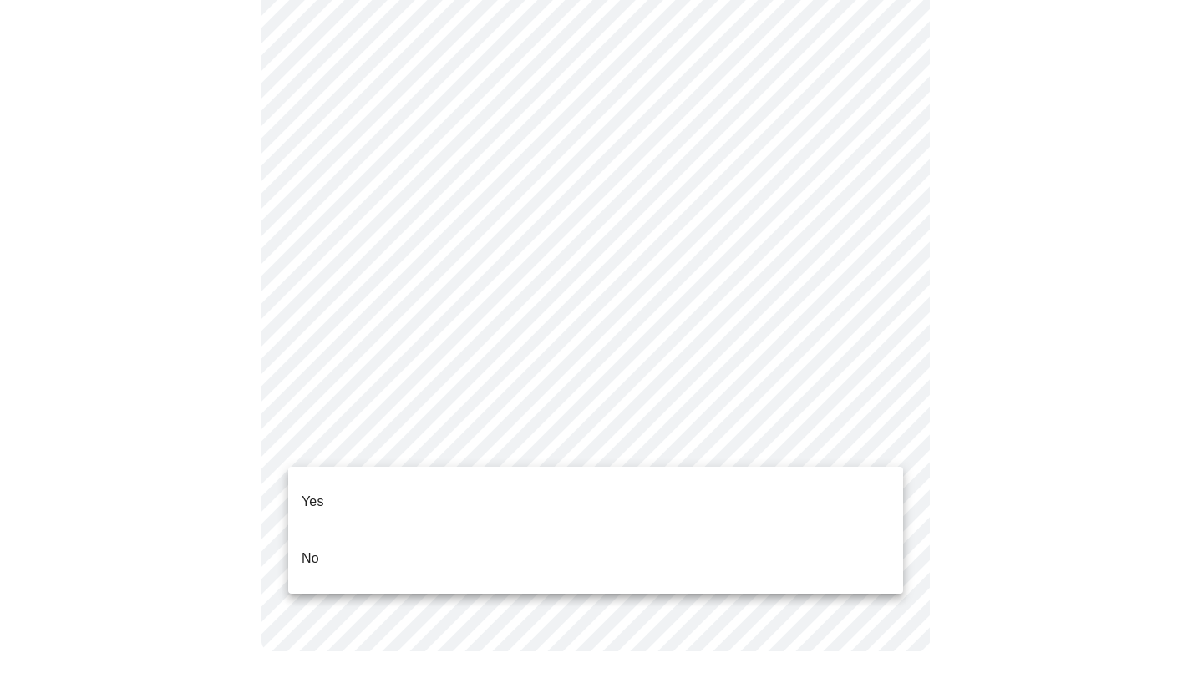
click at [466, 500] on li "Yes" at bounding box center [595, 502] width 615 height 57
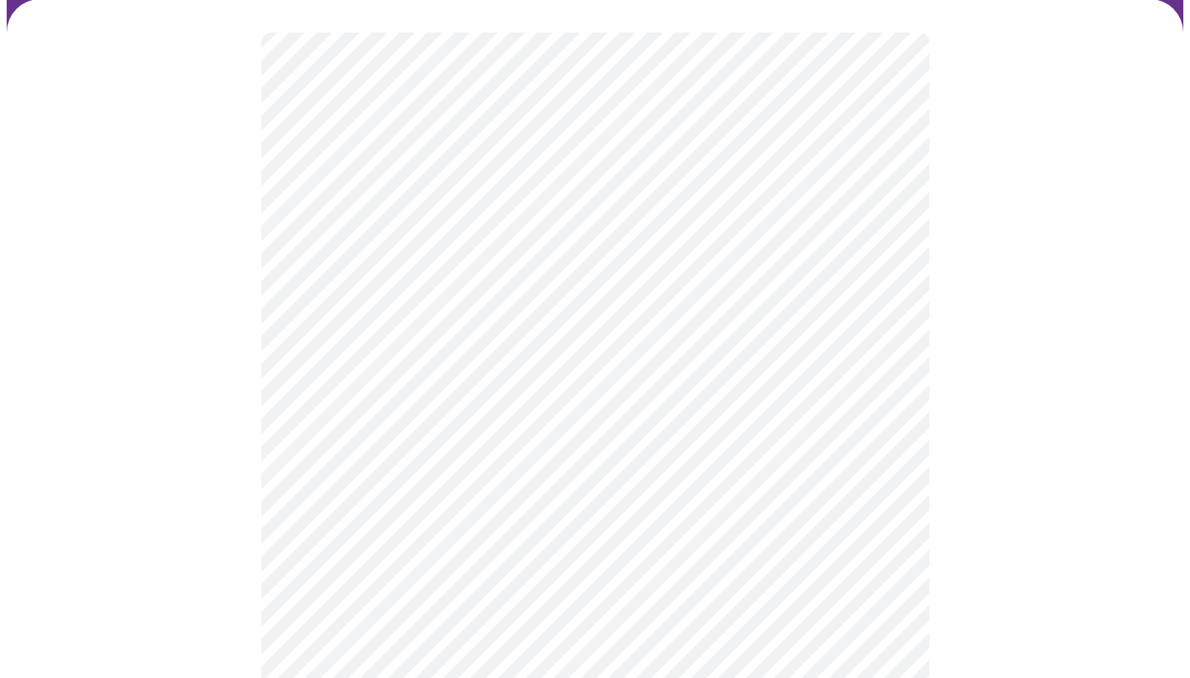
scroll to position [139, 0]
drag, startPoint x: 1202, startPoint y: 269, endPoint x: 1202, endPoint y: 346, distance: 76.8
click at [1189, 346] on html "MyMenopauseRx Appointments Messaging 1 Labs 1 Uploads Medications Community Ref…" at bounding box center [595, 485] width 1190 height 1248
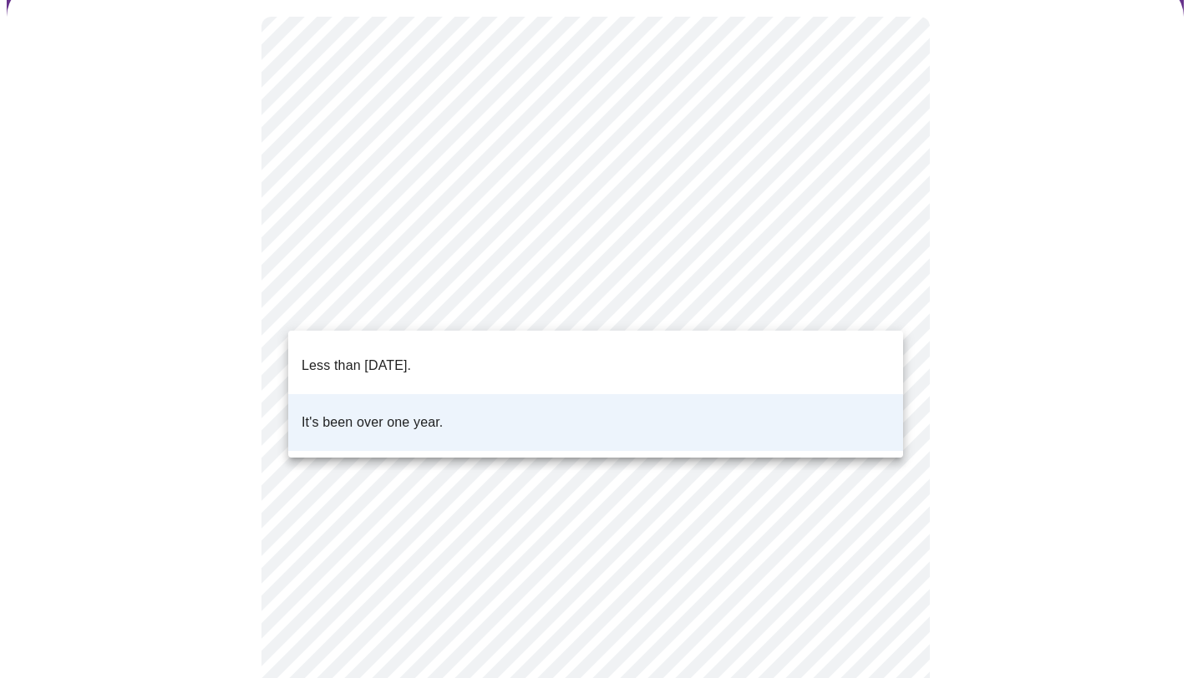
click at [884, 299] on body "MyMenopauseRx Appointments Messaging 1 Labs 1 Uploads Medications Community Ref…" at bounding box center [601, 484] width 1189 height 1235
click at [535, 353] on li "Less than one year ago." at bounding box center [595, 365] width 615 height 57
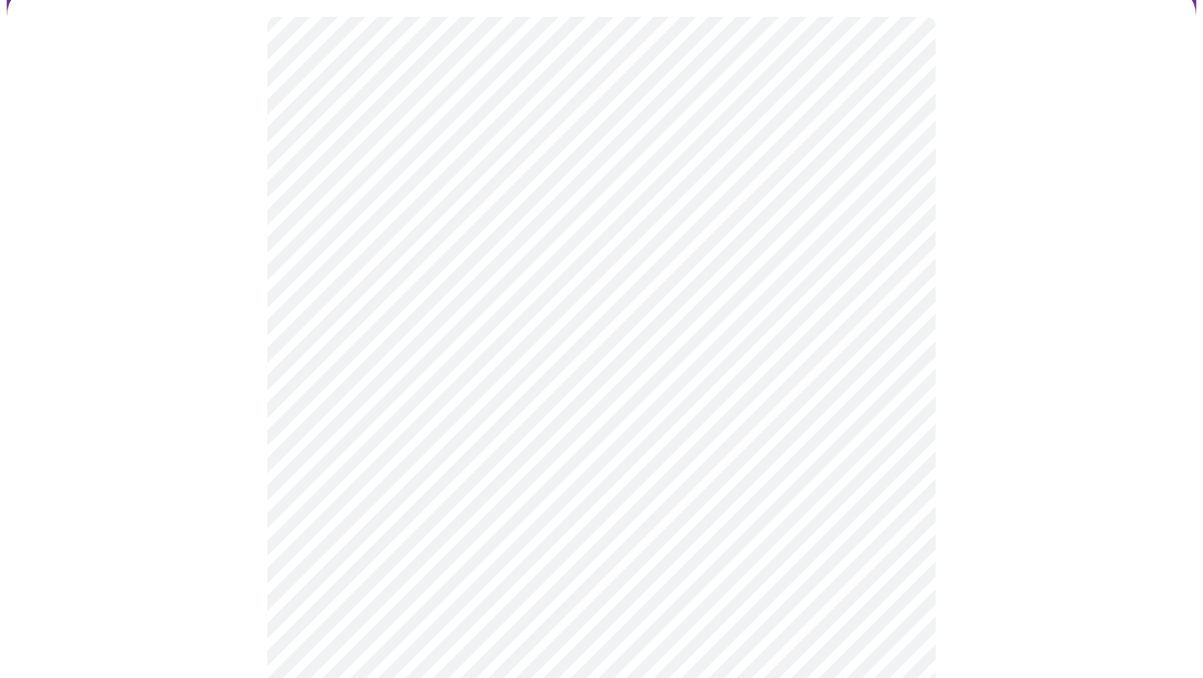
click at [890, 444] on body "MyMenopauseRx Appointments Messaging 1 Labs 1 Uploads Medications Community Ref…" at bounding box center [601, 484] width 1189 height 1235
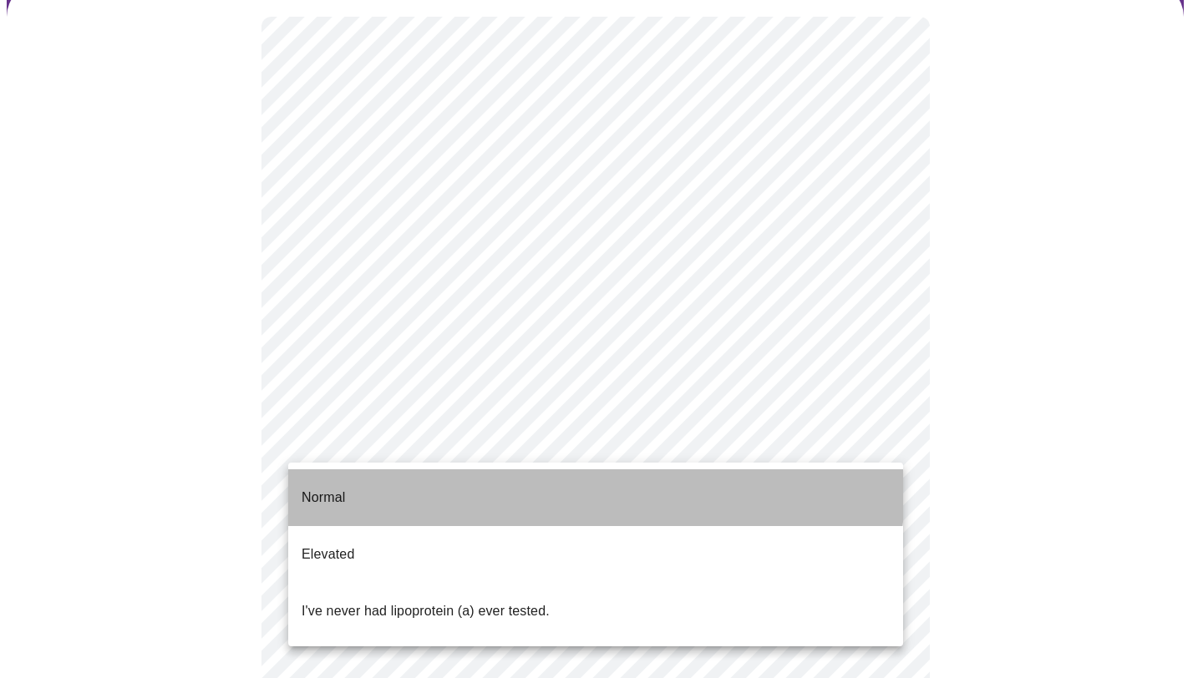
click at [587, 489] on li "Normal" at bounding box center [595, 497] width 615 height 57
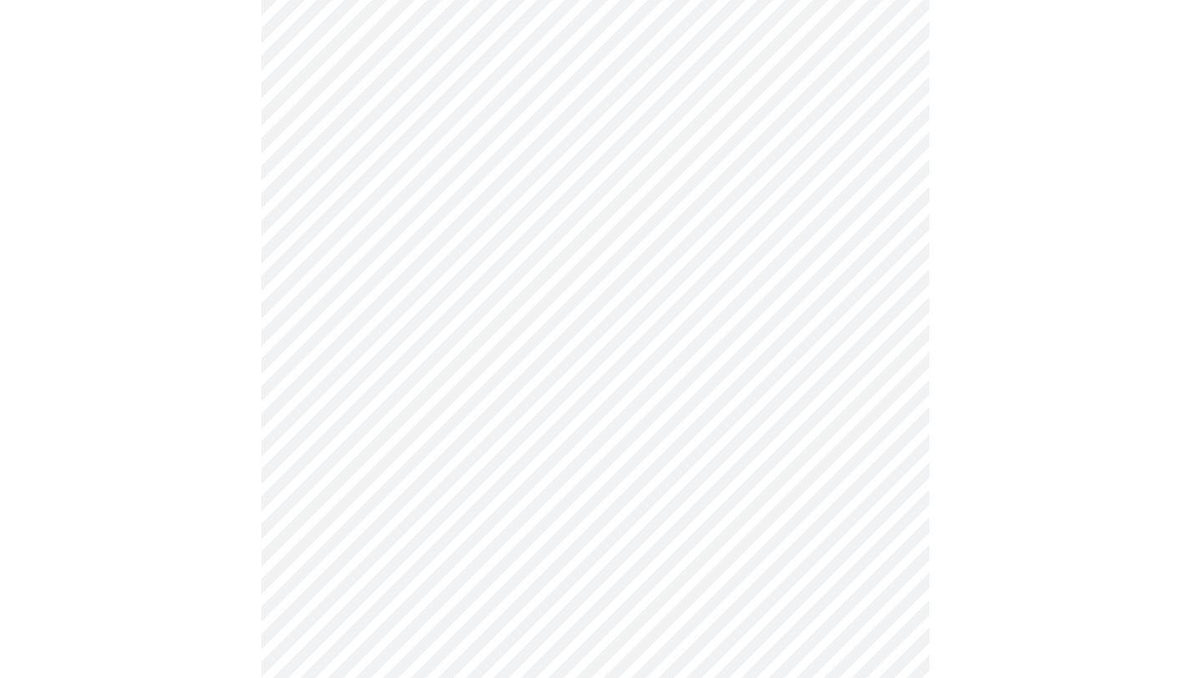
scroll to position [4421, 0]
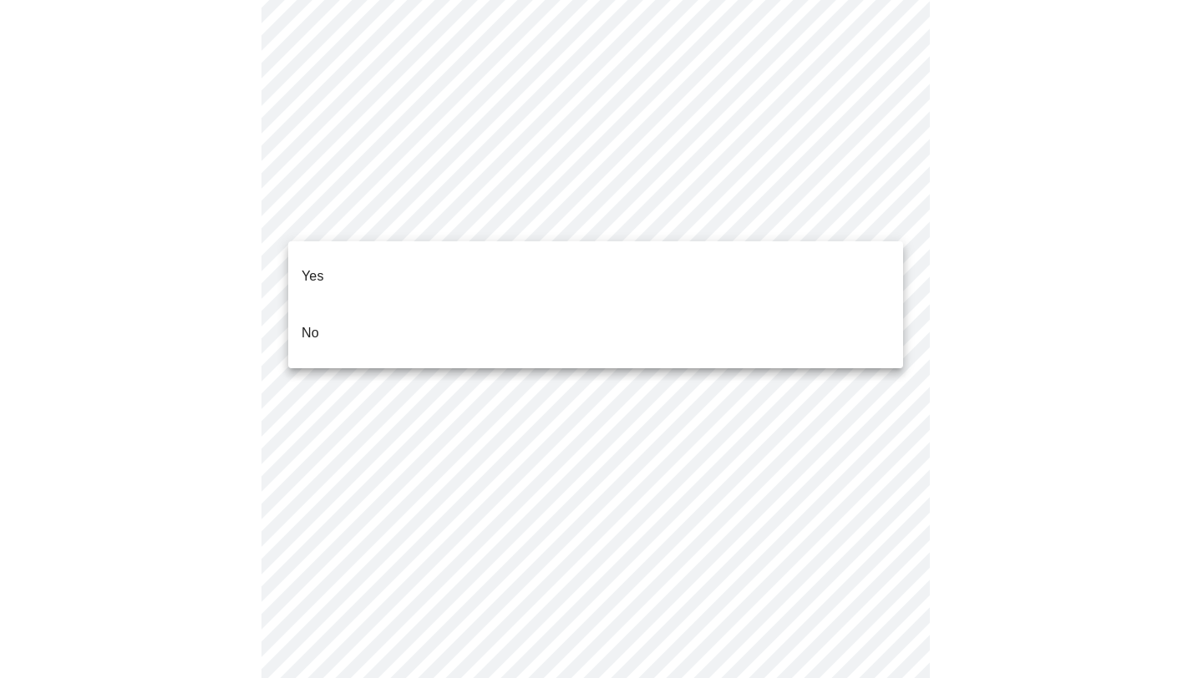
click at [525, 307] on li "No" at bounding box center [595, 333] width 615 height 57
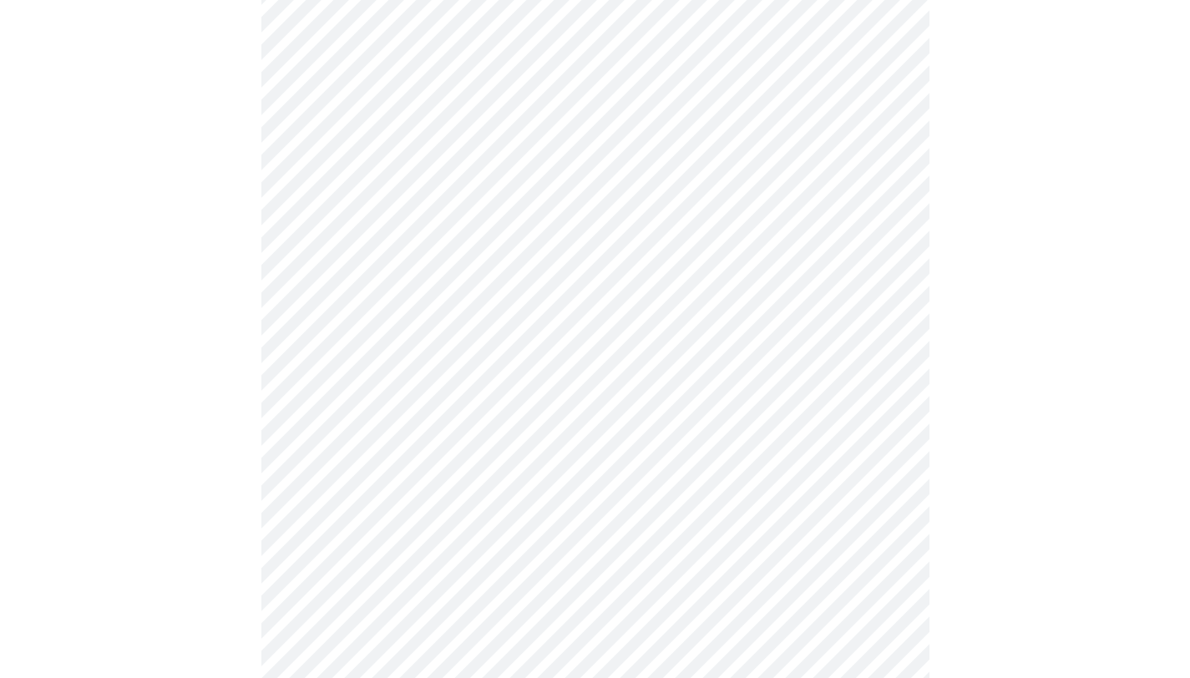
scroll to position [701, 0]
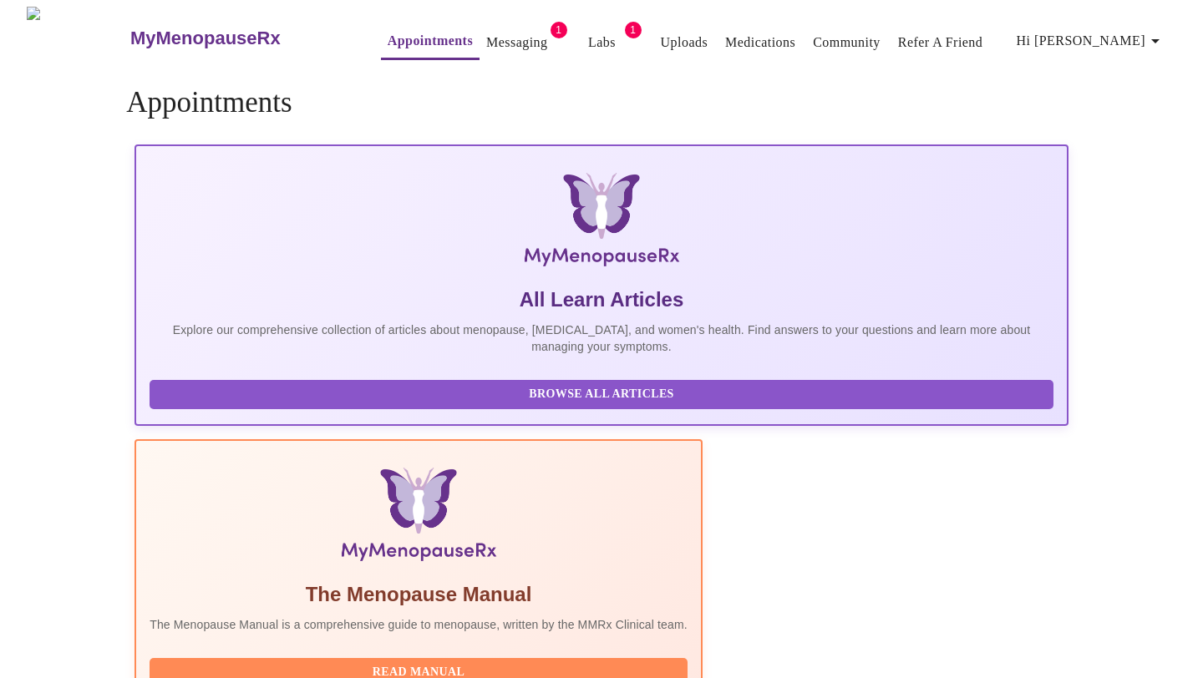
drag, startPoint x: 1200, startPoint y: 410, endPoint x: 1202, endPoint y: 458, distance: 47.7
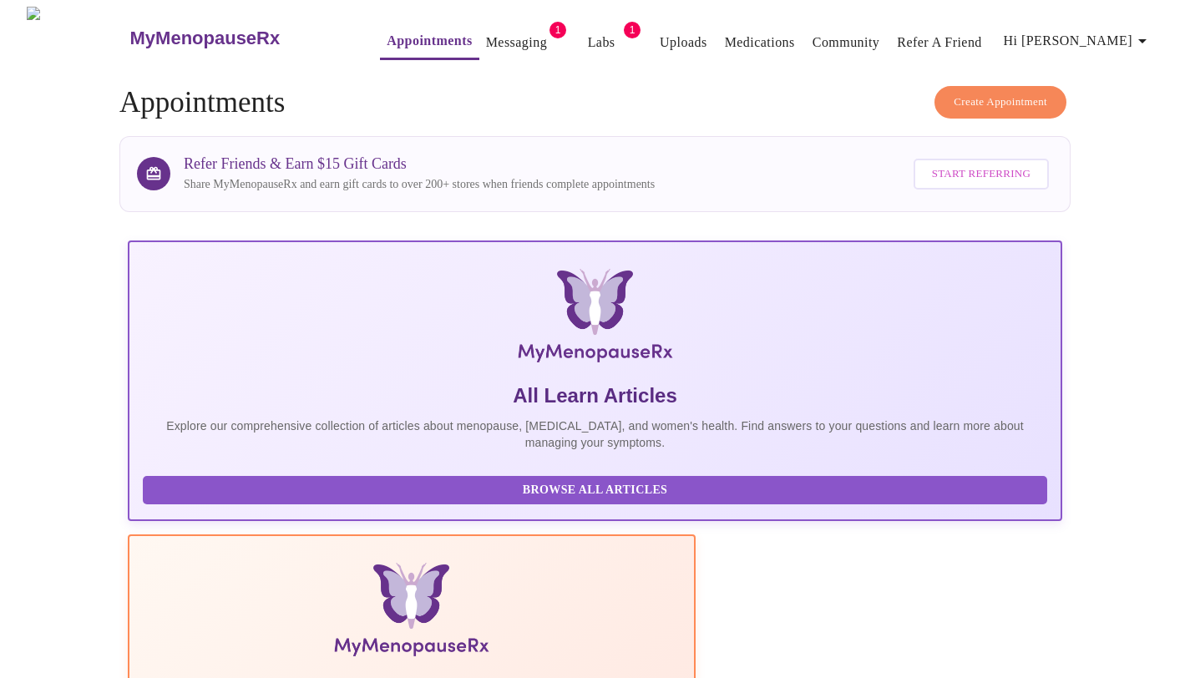
click at [488, 46] on link "Messaging" at bounding box center [516, 42] width 61 height 23
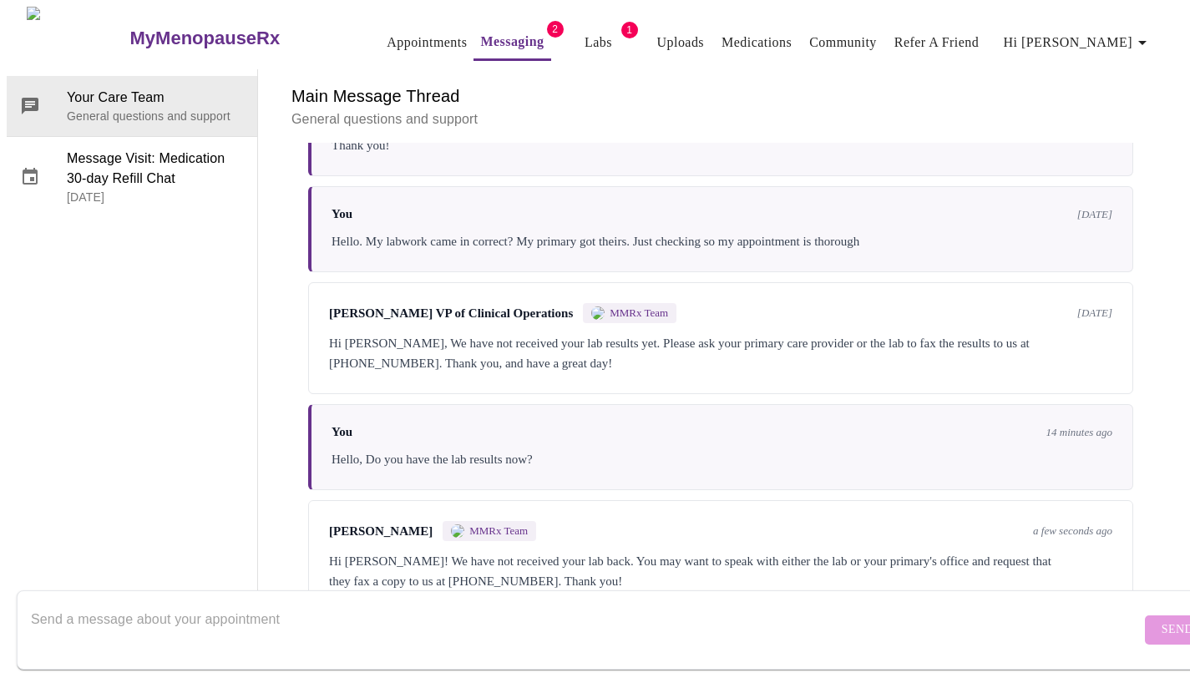
scroll to position [3822, 0]
drag, startPoint x: 1157, startPoint y: 499, endPoint x: 1166, endPoint y: 535, distance: 37.1
click at [1164, 535] on div "Messages are typically reviewed within 1-2 business days You 6 months ago is in…" at bounding box center [720, 377] width 885 height 469
click at [669, 627] on textarea "Send a message about your appointment" at bounding box center [586, 629] width 1110 height 53
type textarea "H"
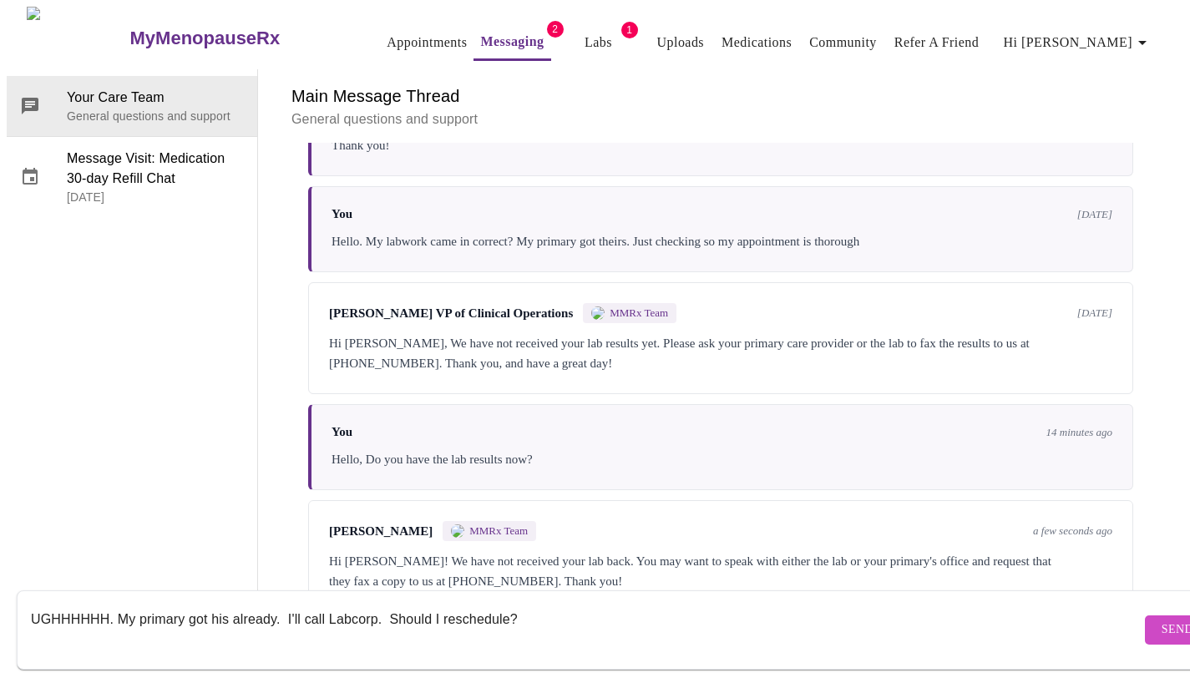
click at [282, 603] on textarea "UGHHHHHH. My primary got his already. I'll call Labcorp. Should I reschedule?" at bounding box center [586, 629] width 1110 height 53
click at [231, 604] on textarea "UGHHHHHH. My primary got his already. I'll call Labcorp. Should I reschedule?" at bounding box center [586, 629] width 1110 height 53
click at [324, 606] on textarea "UGHHHHHH. My primary got his last weekalready. I'll call Labcorp. Should I resc…" at bounding box center [586, 629] width 1110 height 53
click at [334, 606] on textarea "UGHHHHHH. My primary got his last weekalready. I'll call Labcorp. Should I resc…" at bounding box center [586, 629] width 1110 height 53
type textarea "UGHHHHHH. My primary got his last week. I did them at the same time. I'll call …"
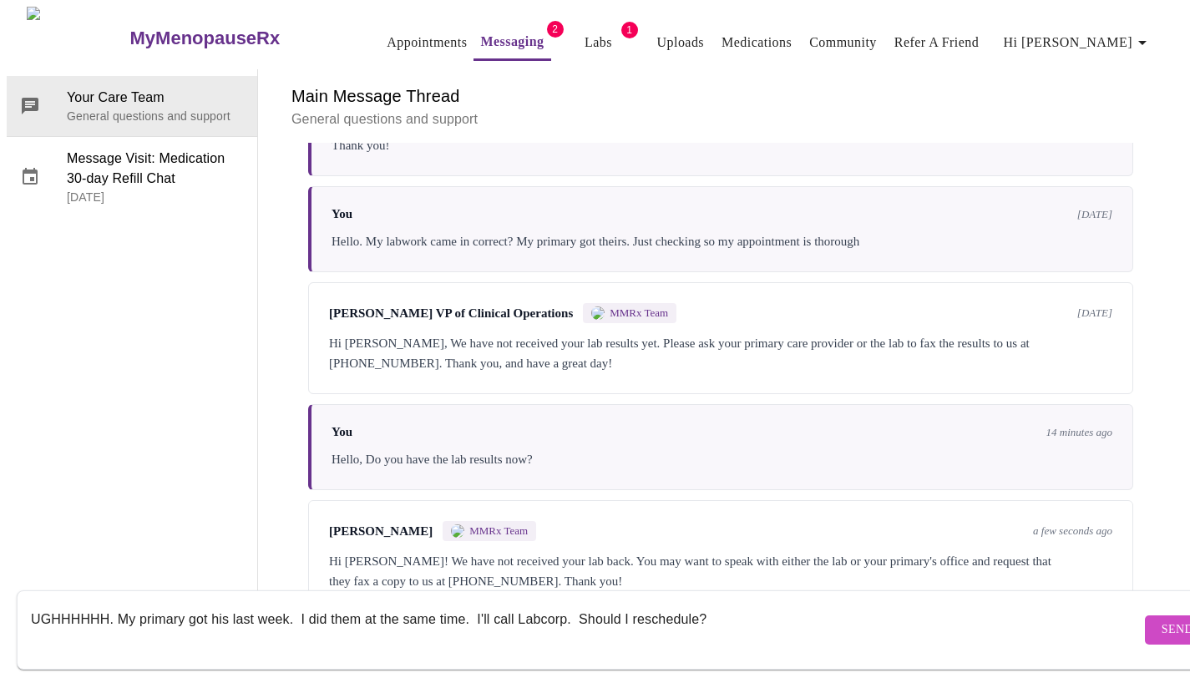
click at [1162, 620] on span "Send" at bounding box center [1178, 630] width 32 height 21
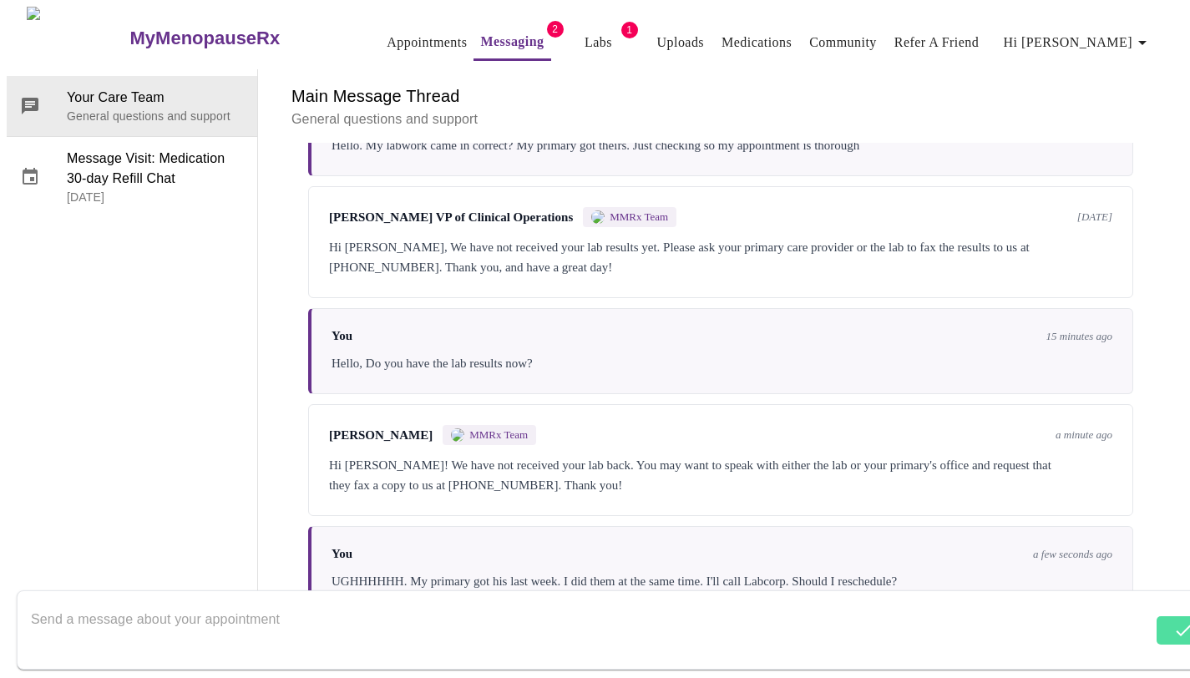
scroll to position [3923, 0]
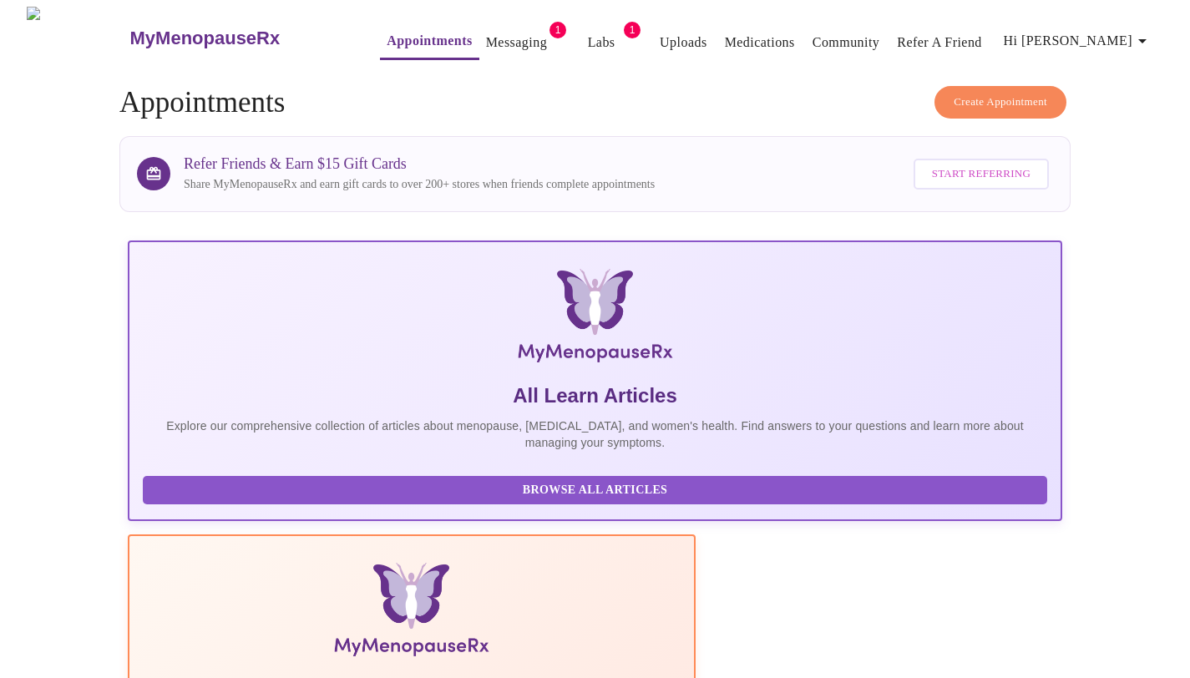
click at [1125, 37] on span "Hi [PERSON_NAME]" at bounding box center [1078, 40] width 149 height 23
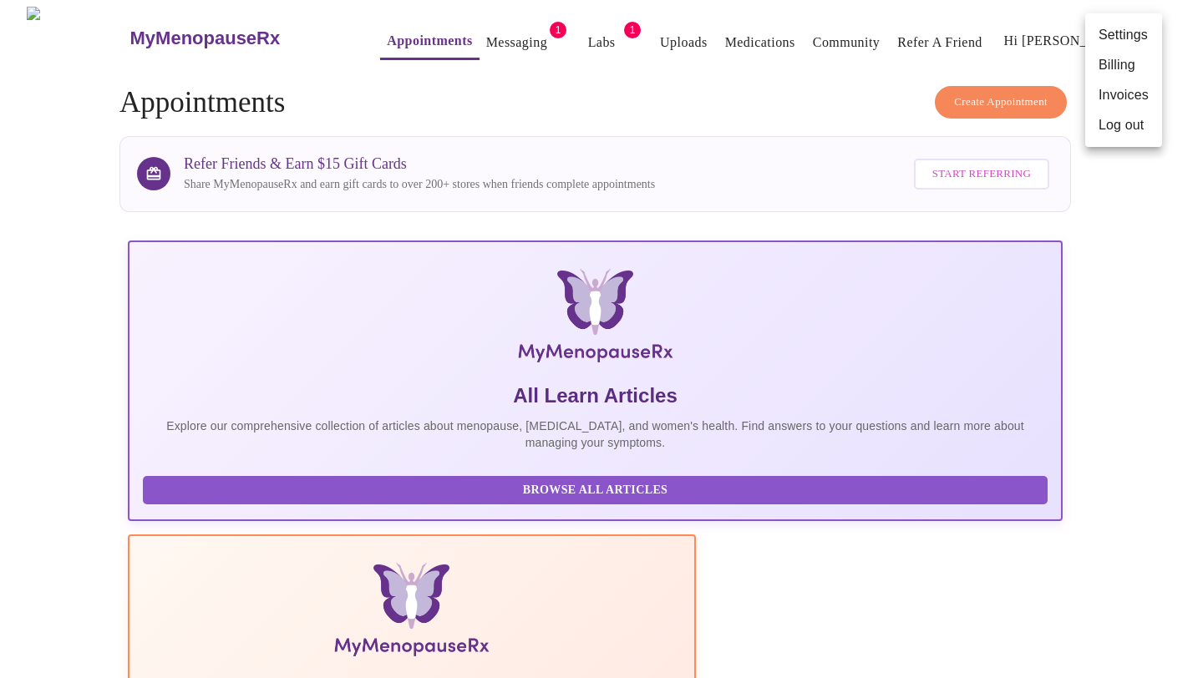
click at [1147, 200] on div at bounding box center [601, 339] width 1203 height 678
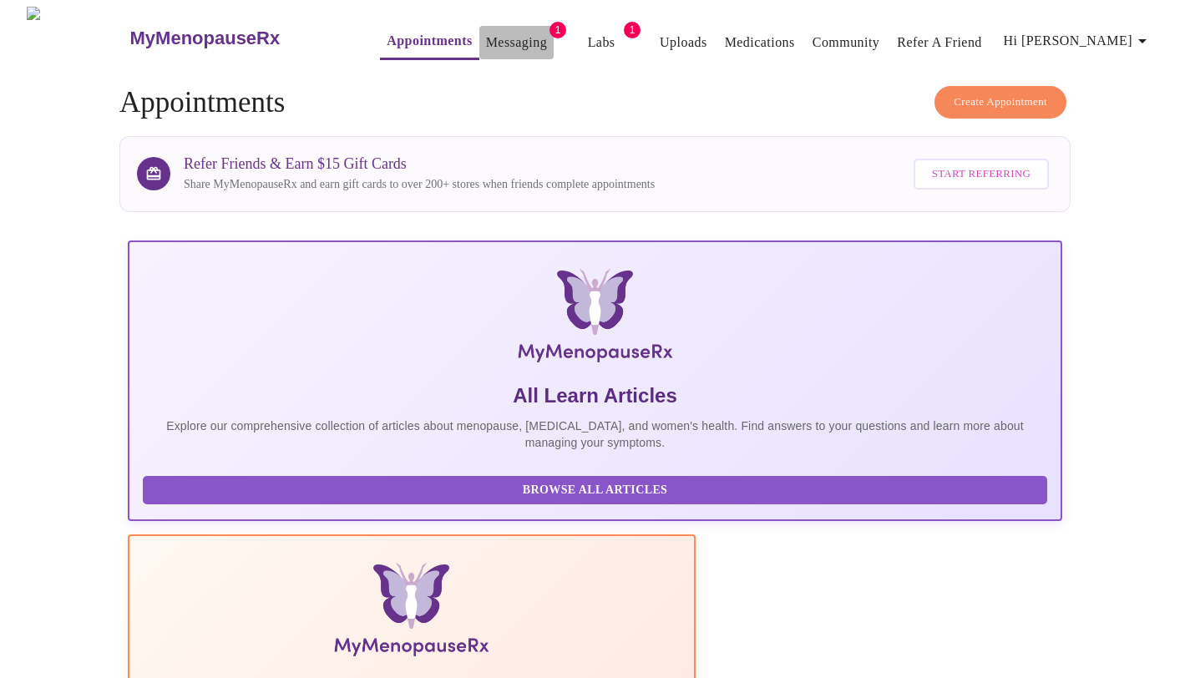
click at [488, 31] on link "Messaging" at bounding box center [516, 42] width 61 height 23
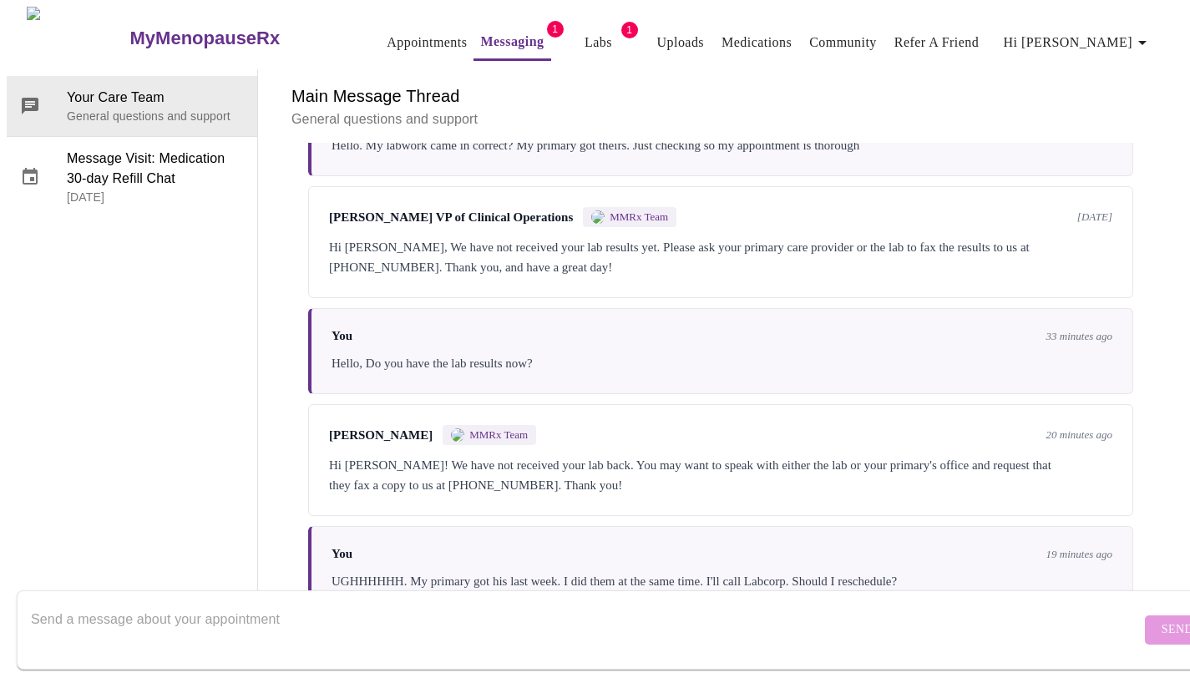
scroll to position [3923, 0]
click at [732, 603] on textarea "Send a message about your appointment" at bounding box center [586, 629] width 1110 height 53
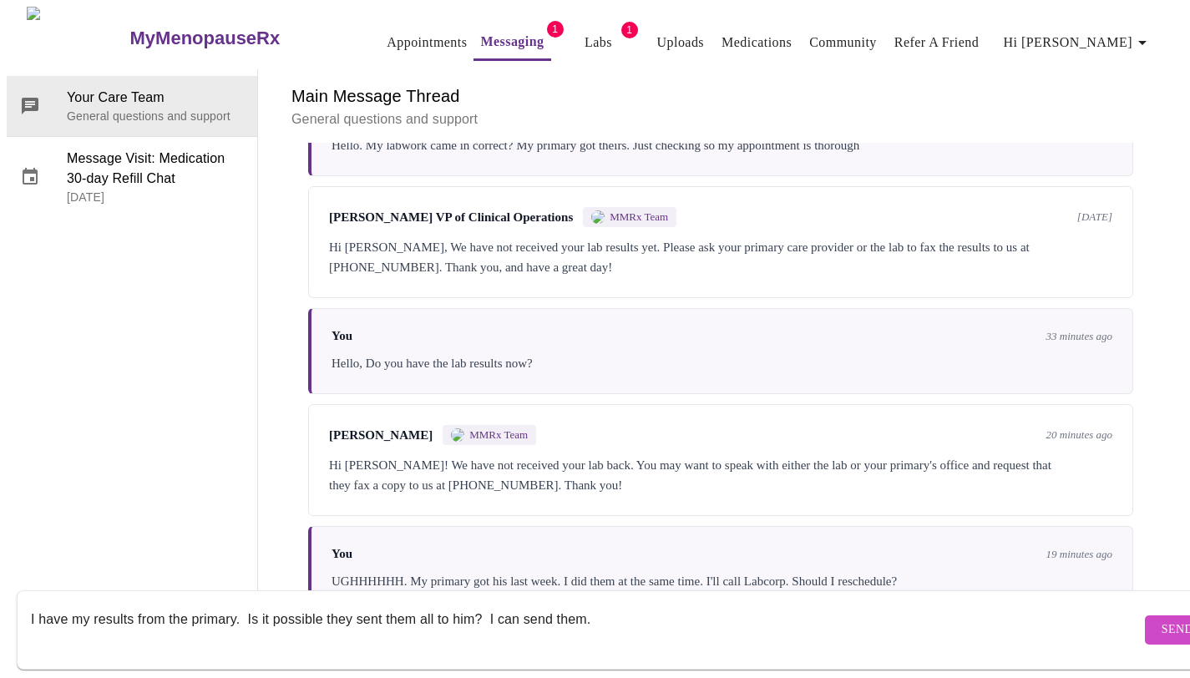
type textarea "I have my results from the primary. Is it possible they sent them all to him? I…"
click at [1162, 620] on span "Send" at bounding box center [1178, 630] width 32 height 21
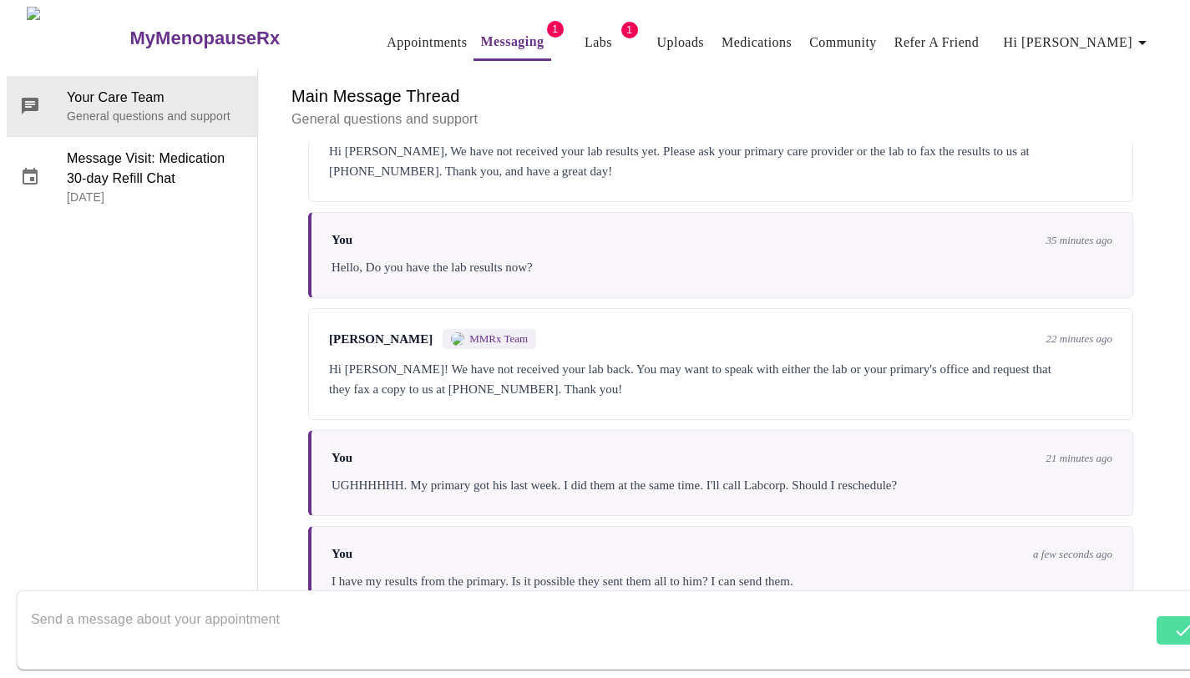
scroll to position [4024, 0]
click at [337, 591] on form "Send" at bounding box center [619, 630] width 1205 height 79
click at [268, 603] on textarea "Send a message about your appointment" at bounding box center [586, 629] width 1110 height 53
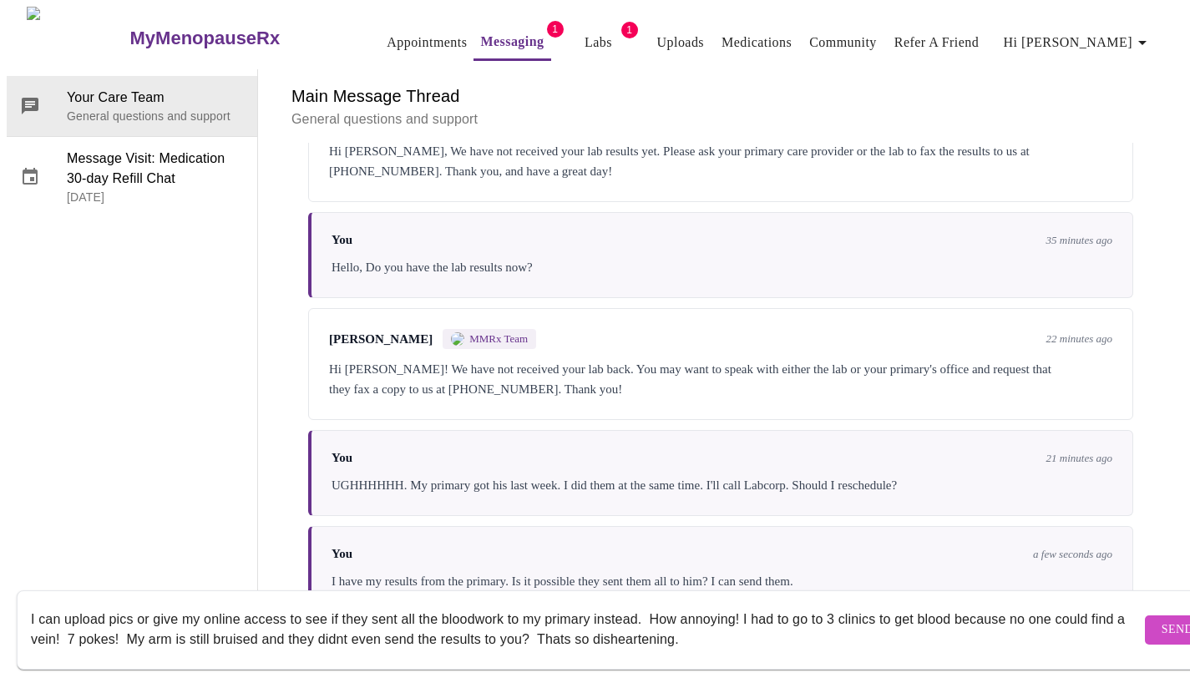
click at [137, 605] on textarea "I can upload pics or give my online access to see if they sent all the bloodwor…" at bounding box center [586, 629] width 1110 height 53
drag, startPoint x: 640, startPoint y: 601, endPoint x: 289, endPoint y: 609, distance: 350.9
click at [289, 609] on textarea "I can upload pics or give my online access to see if they sent all the bloodwor…" at bounding box center [586, 629] width 1110 height 53
click at [603, 604] on textarea "I can upload pics or give my online access. How annoying! I had to go to 3 clin…" at bounding box center [586, 629] width 1110 height 53
type textarea "I can upload pics or give my online access. How annoying! I had to go to 3 clin…"
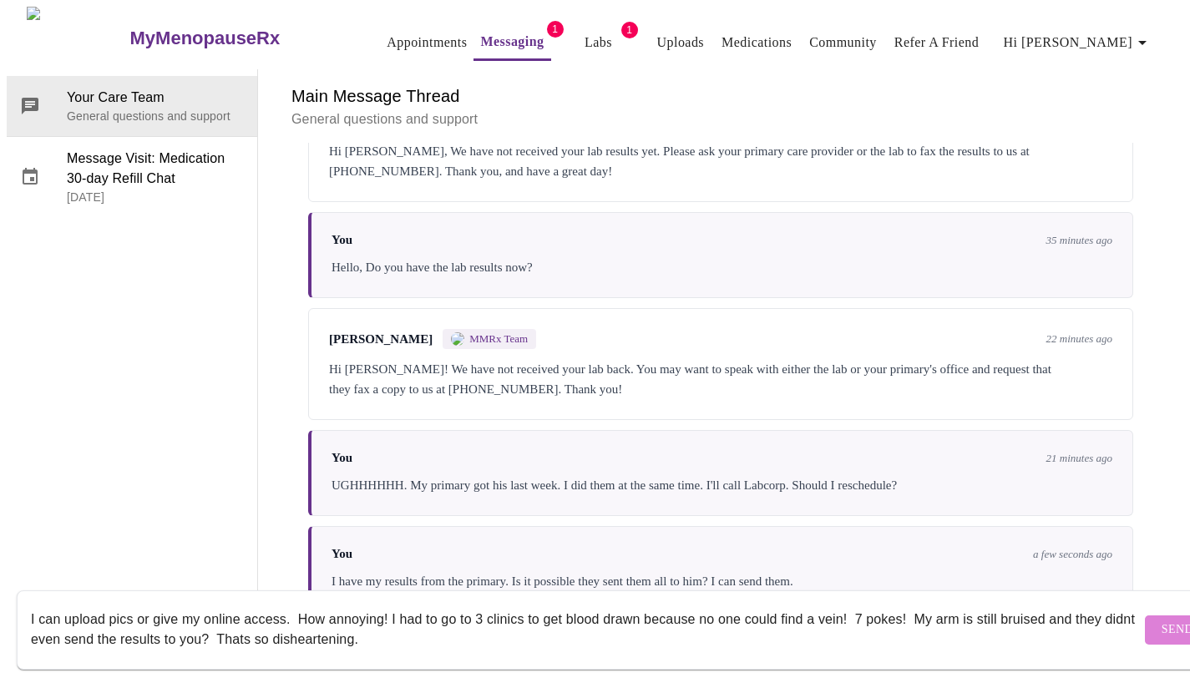
click at [1162, 620] on span "Send" at bounding box center [1178, 630] width 32 height 21
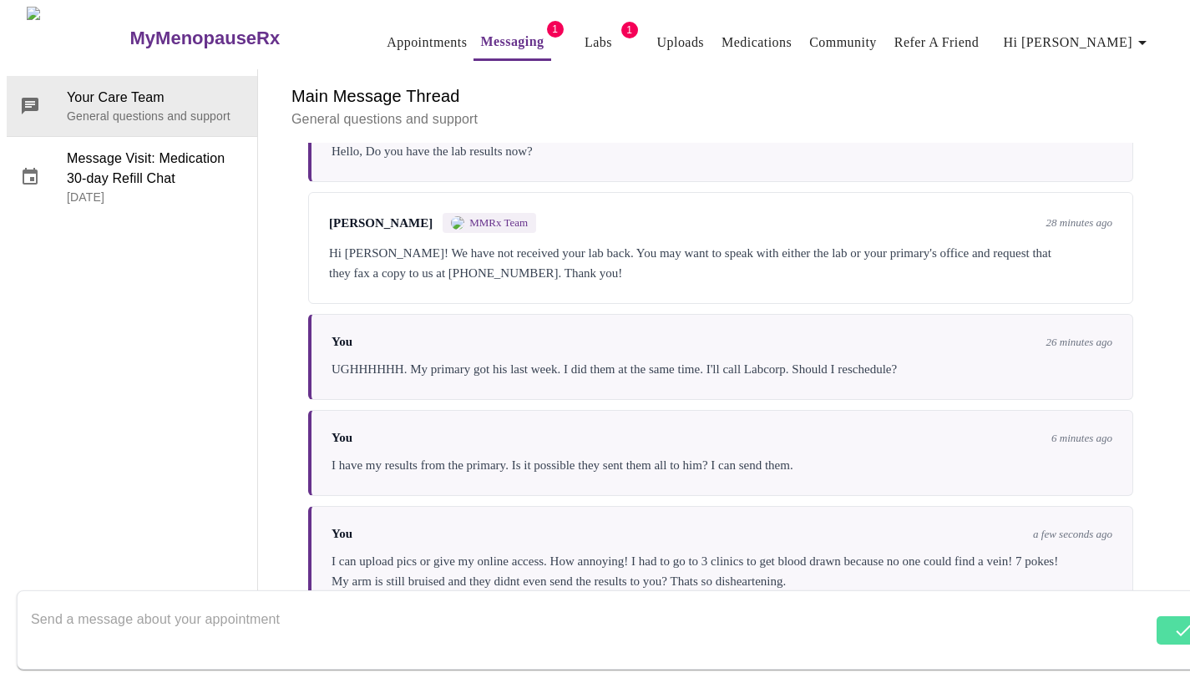
scroll to position [4042, 0]
click at [953, 615] on textarea "Send a message about your appointment" at bounding box center [586, 629] width 1110 height 53
click at [128, 632] on textarea "Send a message about your appointment" at bounding box center [586, 629] width 1110 height 53
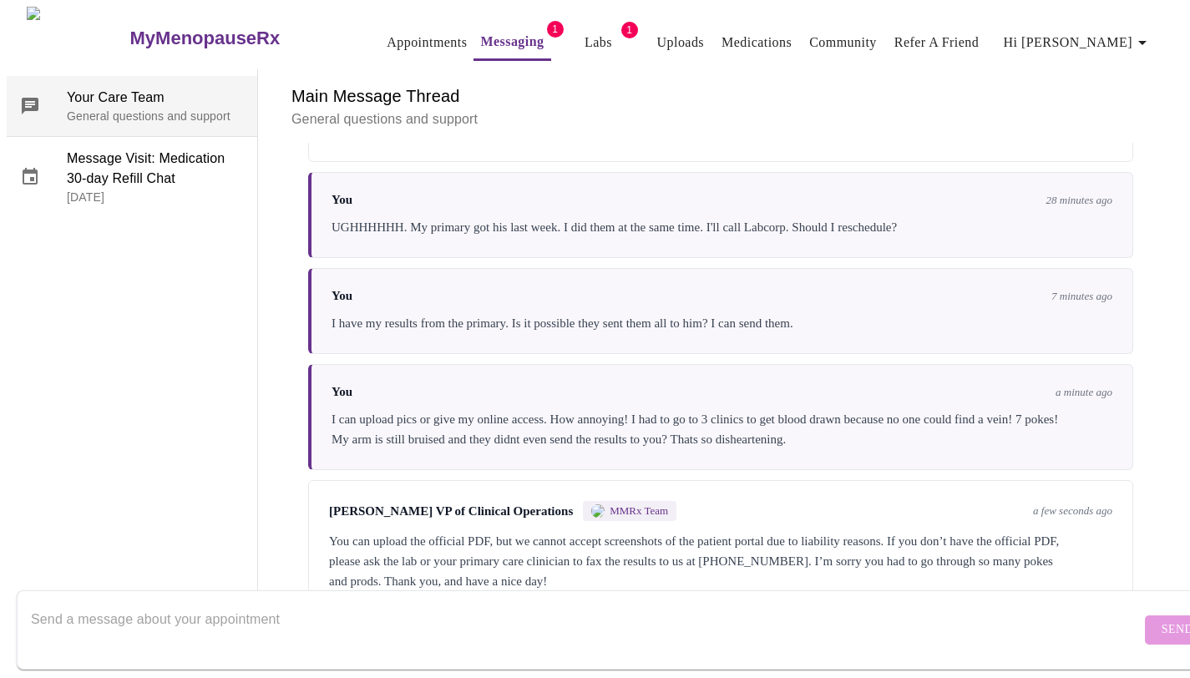
scroll to position [4289, 0]
click at [427, 615] on textarea "Send a message about your appointment" at bounding box center [586, 629] width 1110 height 53
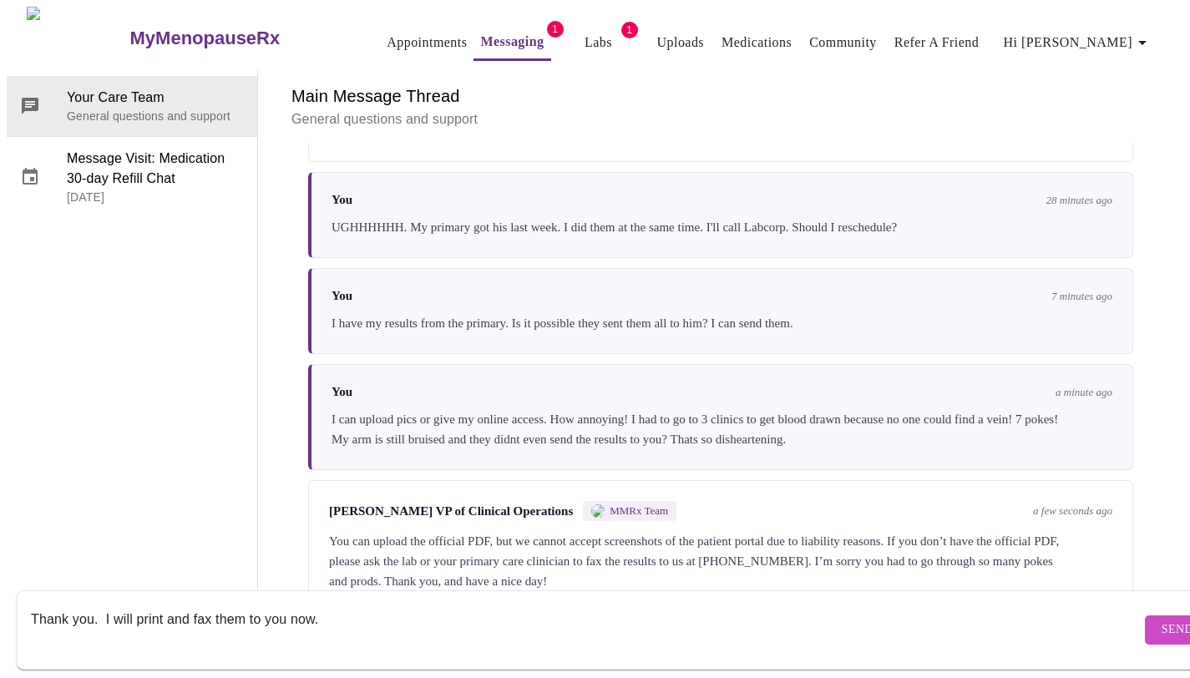
type textarea "Thank you. I will print and fax them to you now."
click at [1148, 622] on button "Send" at bounding box center [1177, 630] width 65 height 29
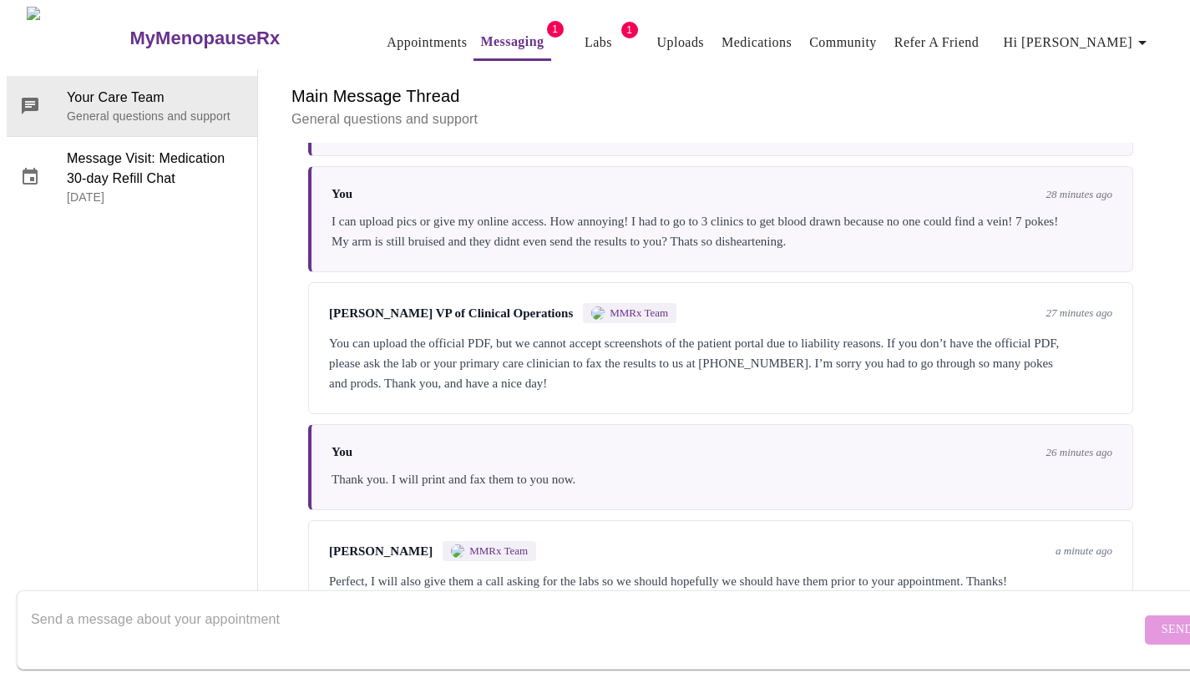
scroll to position [4515, 0]
drag, startPoint x: 1173, startPoint y: 510, endPoint x: 1173, endPoint y: 469, distance: 40.9
click at [1173, 469] on div "Main Message Thread General questions and support Messages are typically review…" at bounding box center [721, 340] width 926 height 543
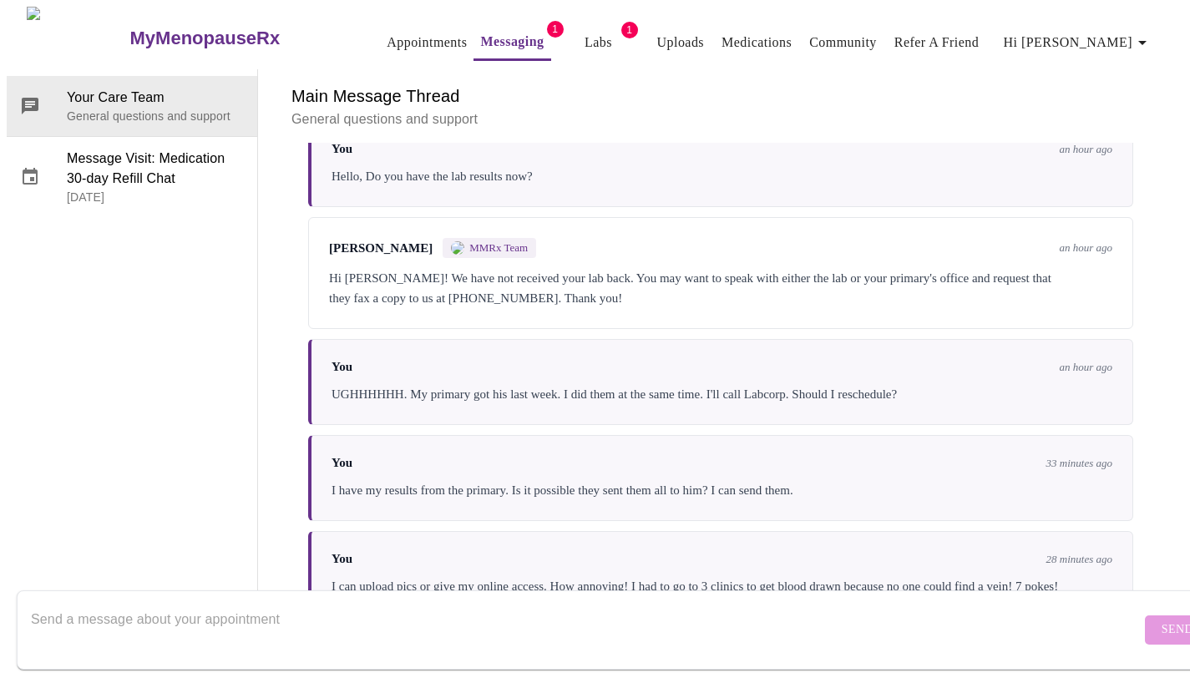
scroll to position [3907, 0]
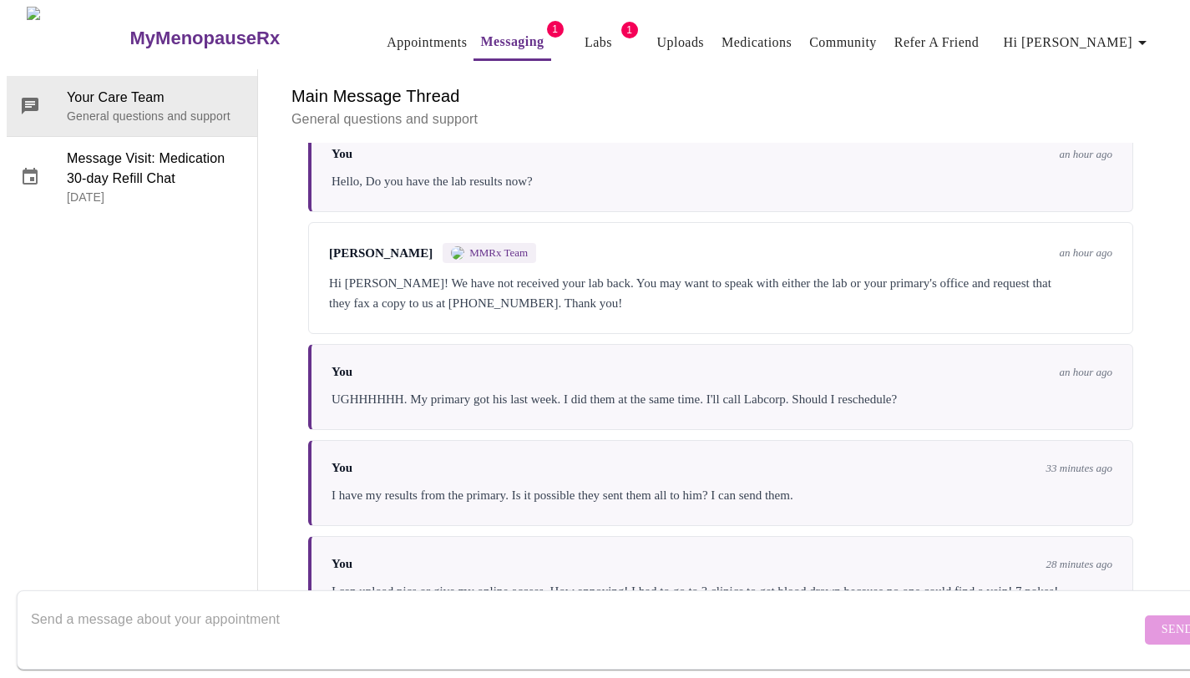
click at [396, 603] on textarea "Send a message about your appointment" at bounding box center [586, 629] width 1110 height 53
type textarea "i just faxed the results. I had to print them out. Can you confirm?"
click at [1162, 620] on span "Send" at bounding box center [1178, 630] width 32 height 21
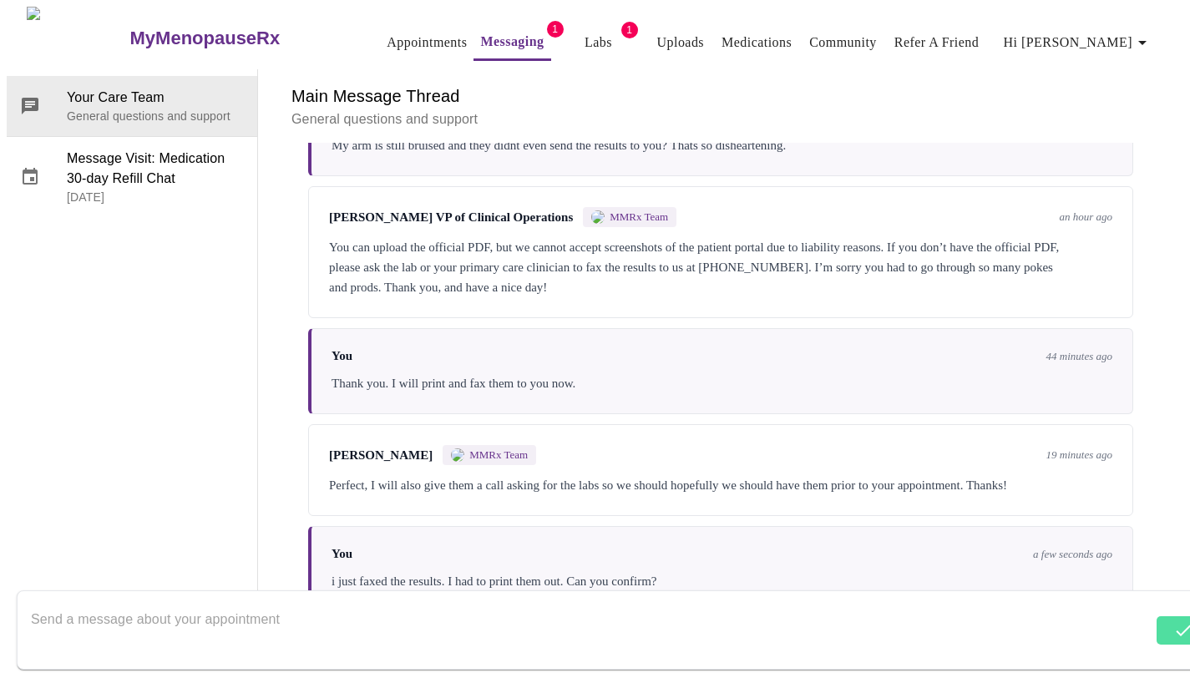
scroll to position [4615, 0]
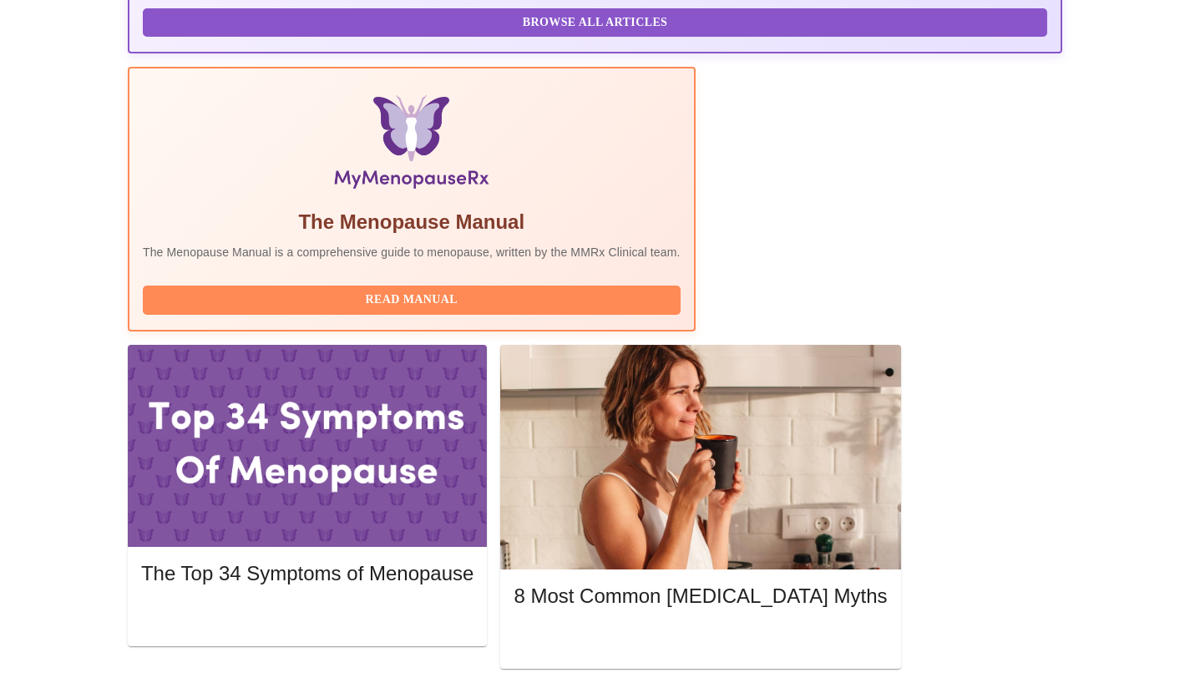
scroll to position [475, 0]
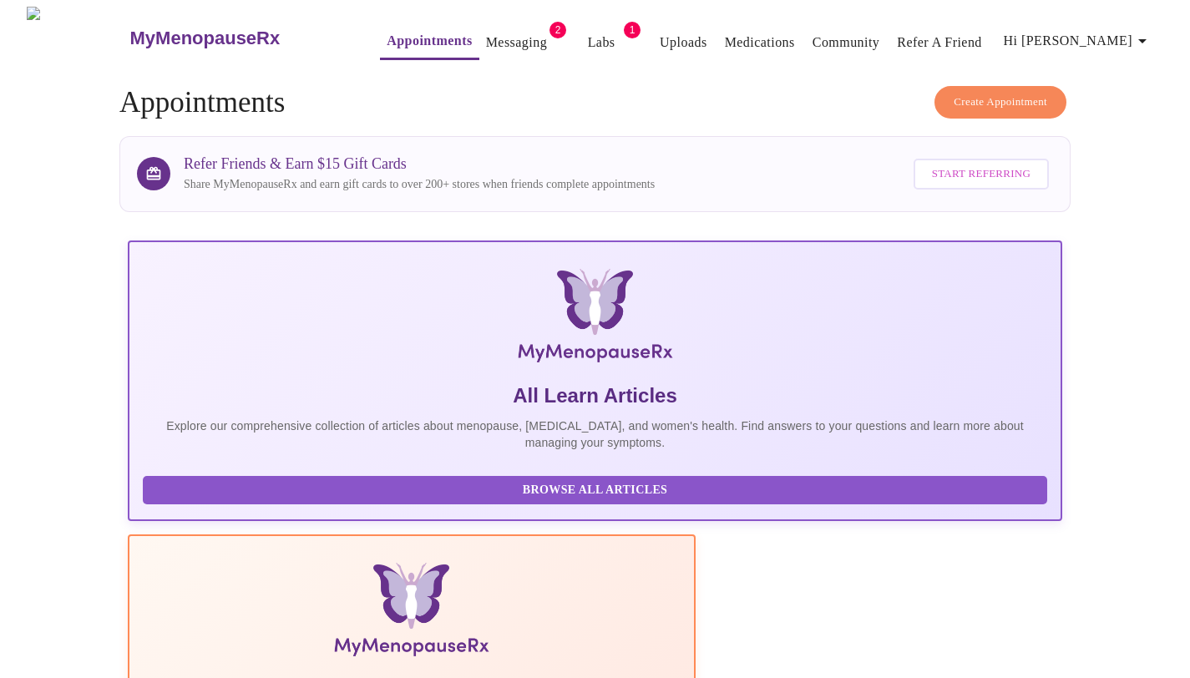
click at [486, 31] on link "Messaging" at bounding box center [516, 42] width 61 height 23
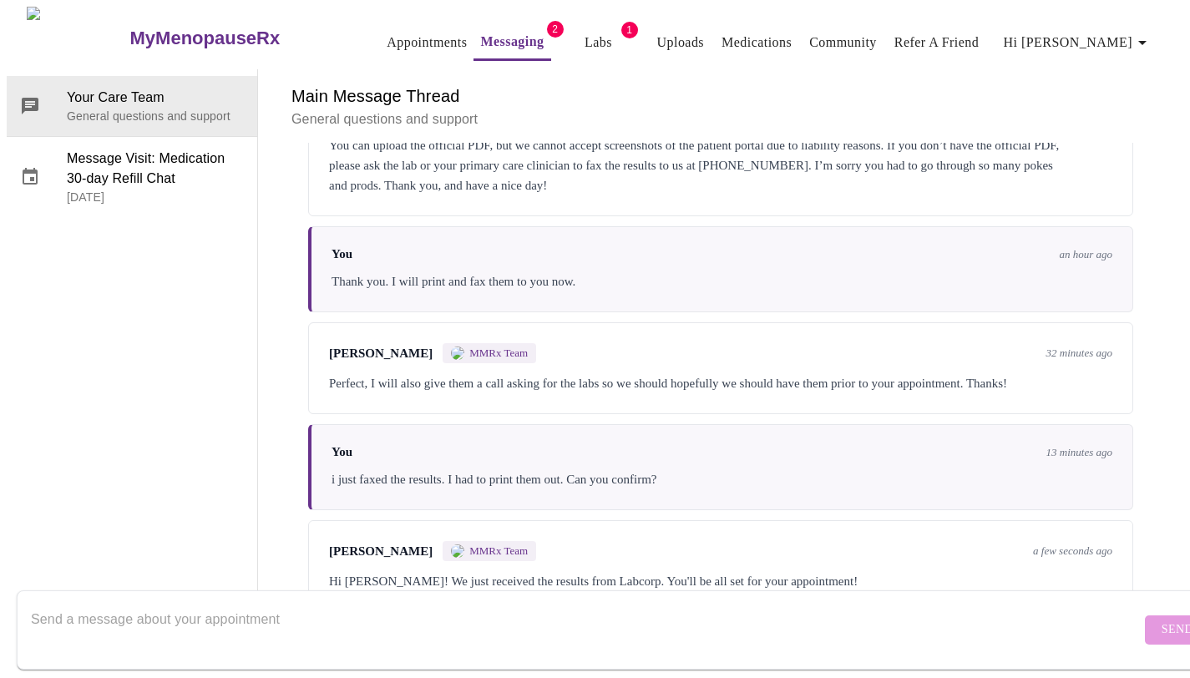
scroll to position [4720, 0]
click at [347, 603] on textarea "Send a message about your appointment" at bounding box center [586, 629] width 1110 height 53
type textarea "yay. TY"
click at [1162, 620] on span "Send" at bounding box center [1178, 630] width 32 height 21
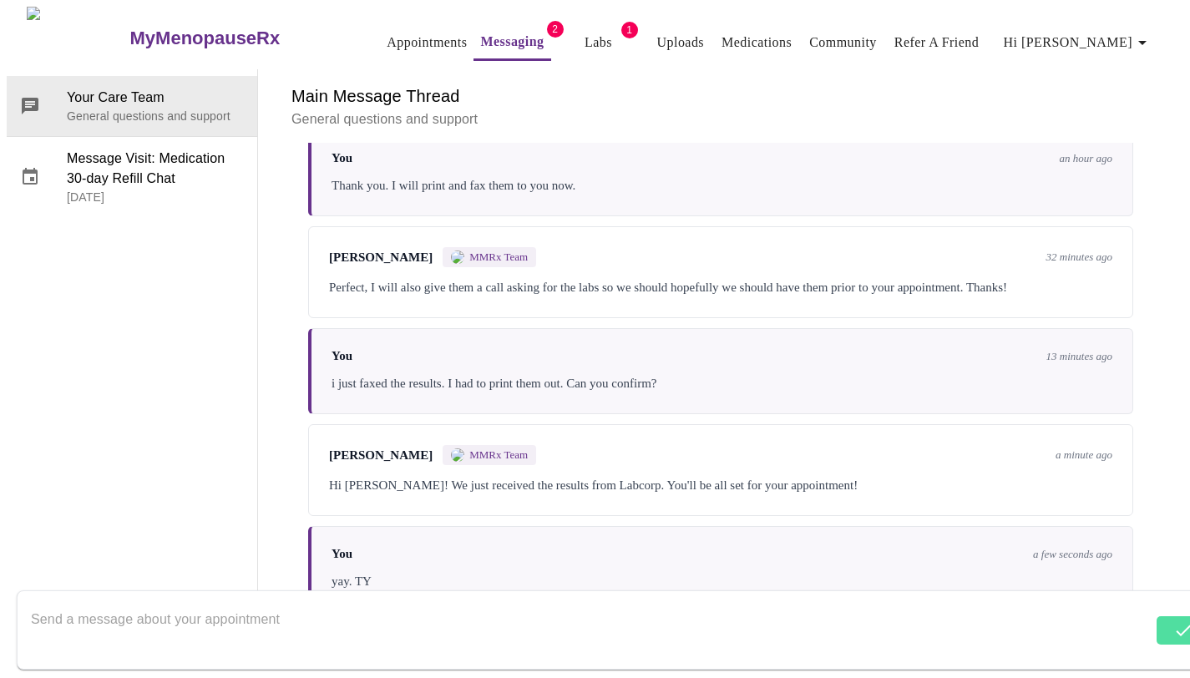
scroll to position [4821, 0]
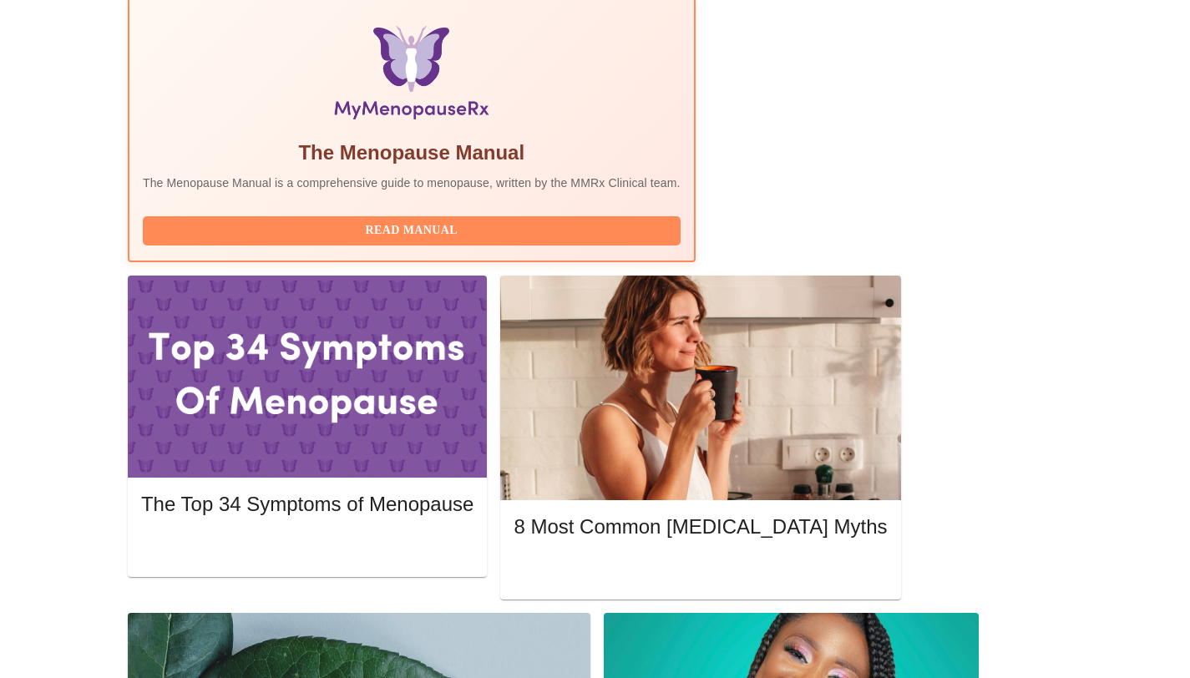
scroll to position [535, 0]
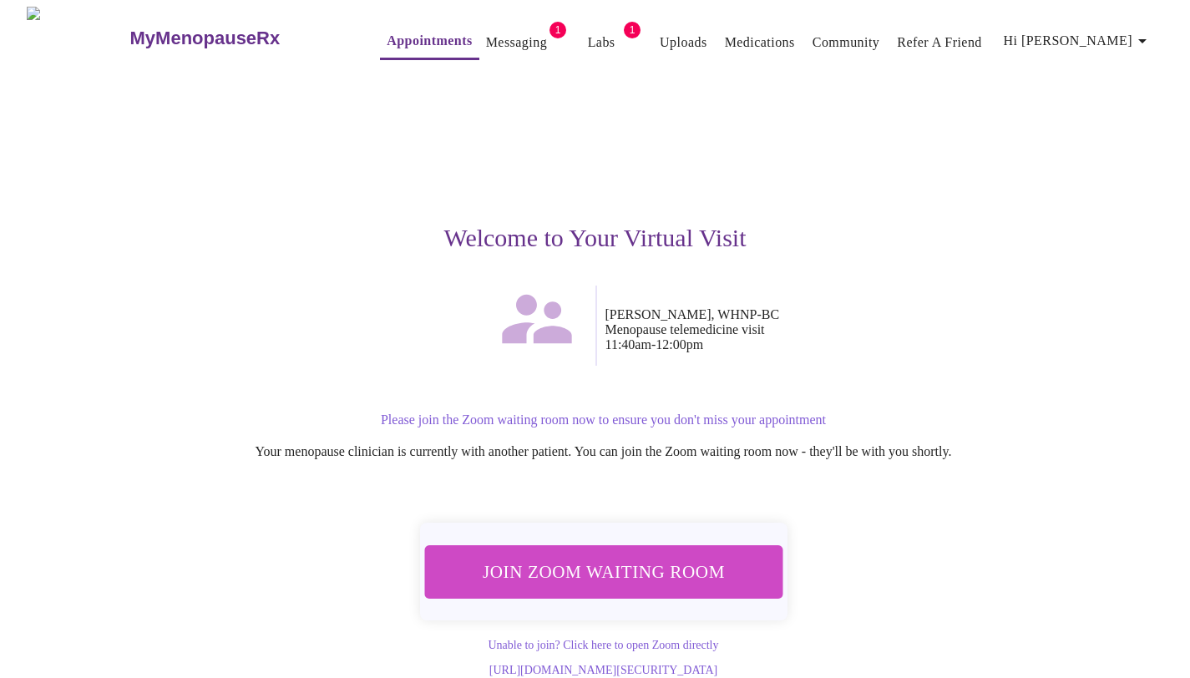
click at [635, 563] on span "Join Zoom Waiting Room" at bounding box center [603, 571] width 314 height 31
